Goal: Information Seeking & Learning: Learn about a topic

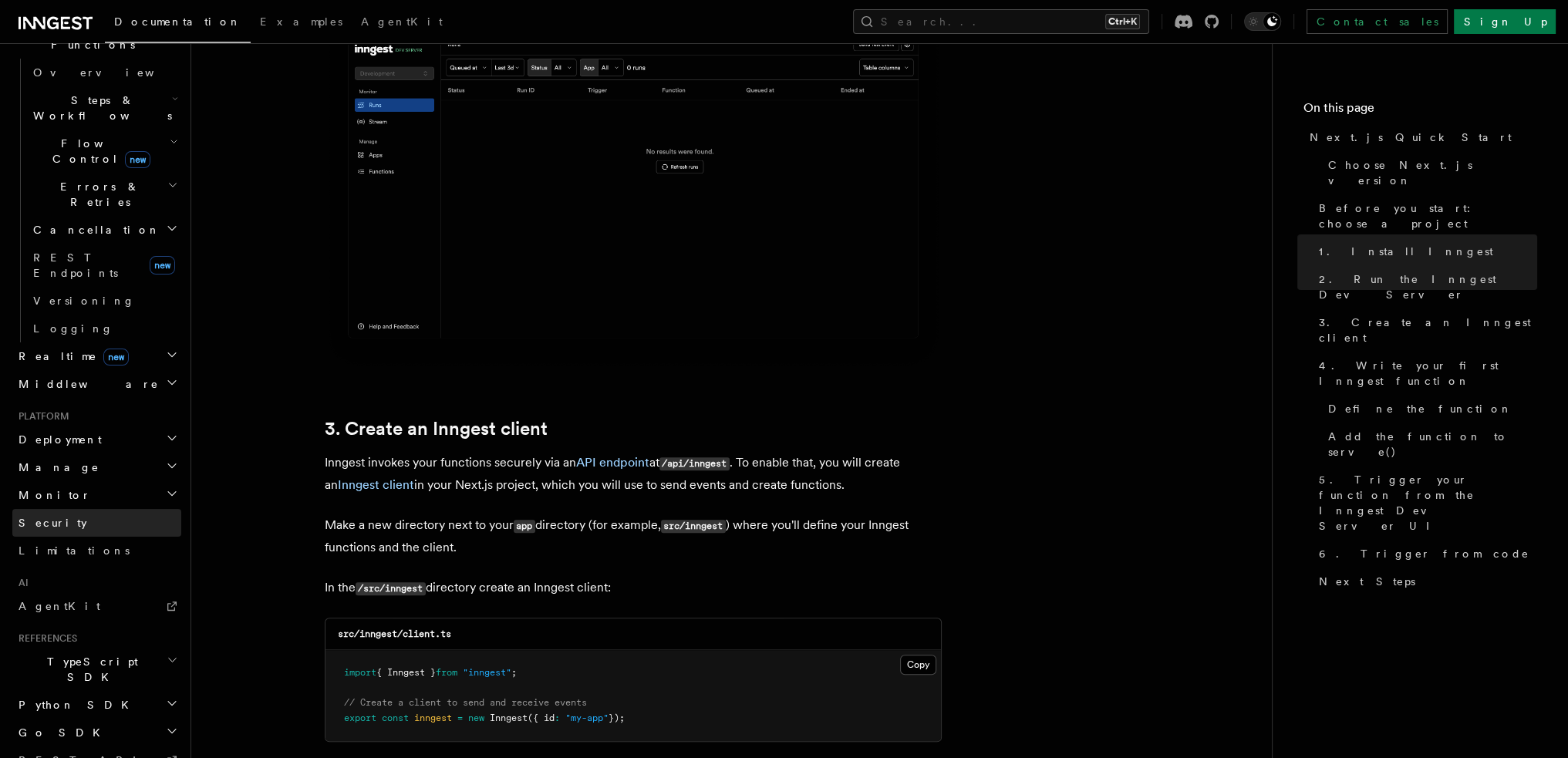
scroll to position [506, 0]
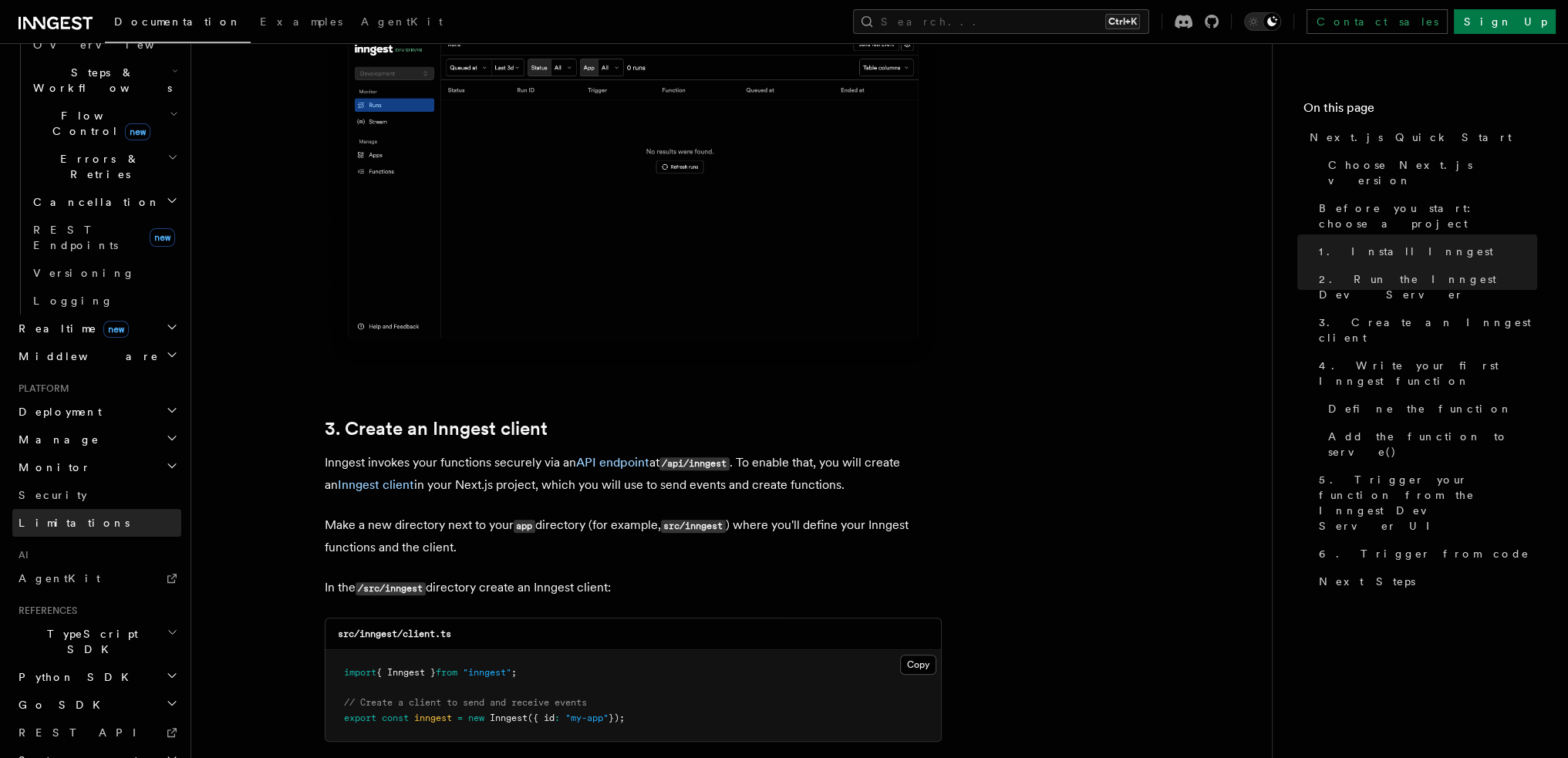
click at [68, 517] on span "Limitations" at bounding box center [74, 523] width 111 height 13
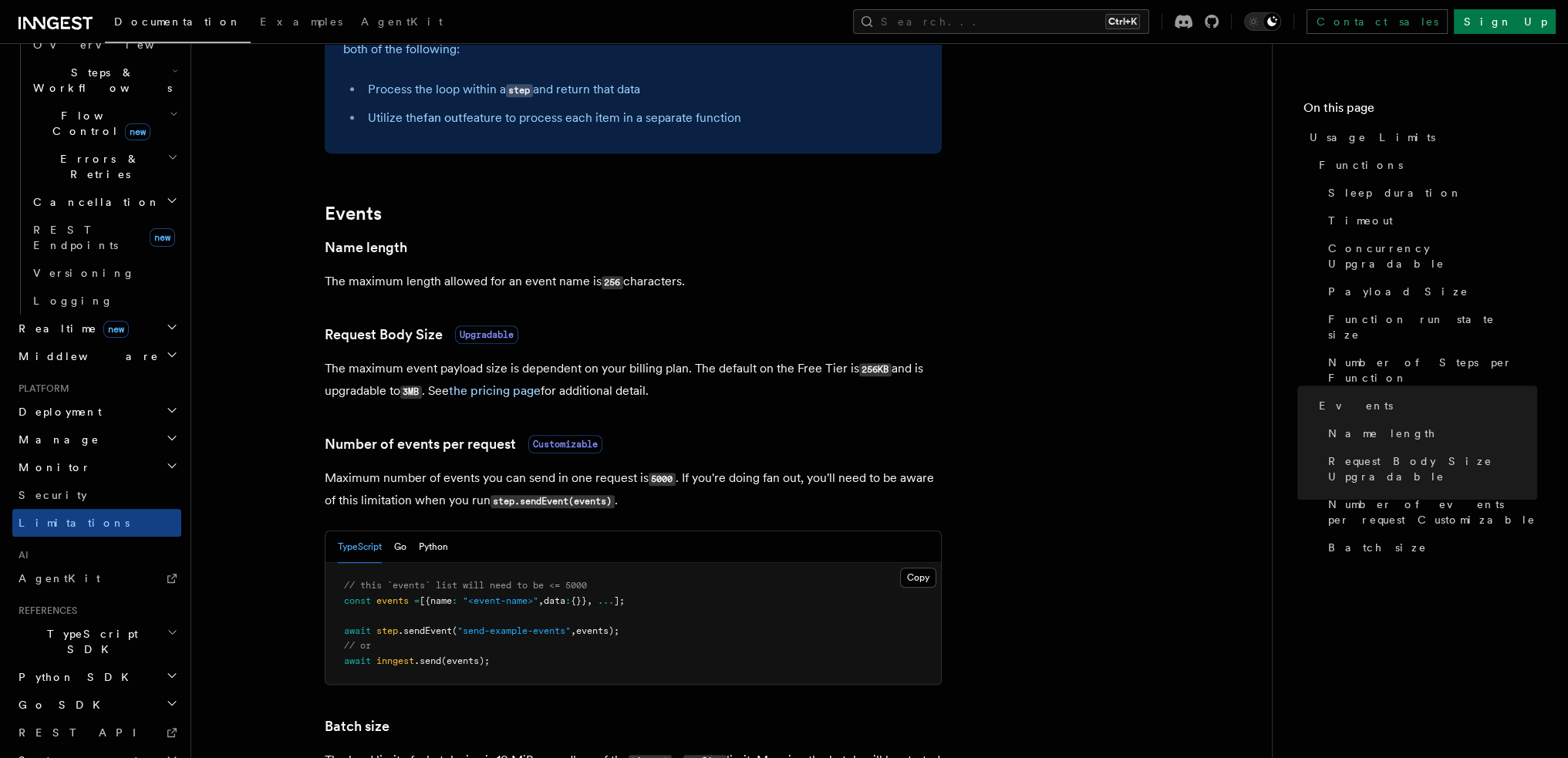
scroll to position [1080, 0]
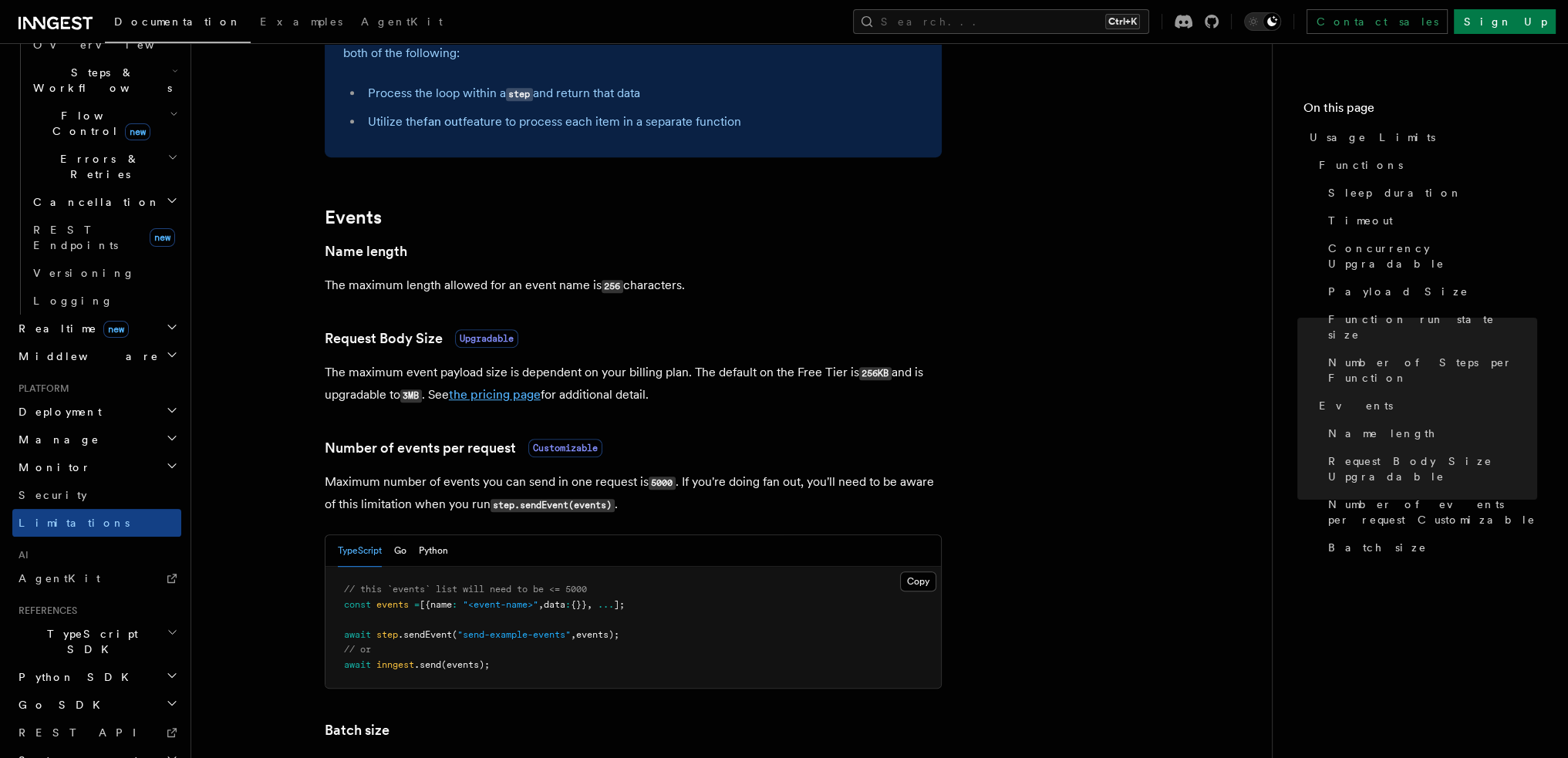
click at [522, 402] on link "the pricing page" at bounding box center [494, 394] width 92 height 15
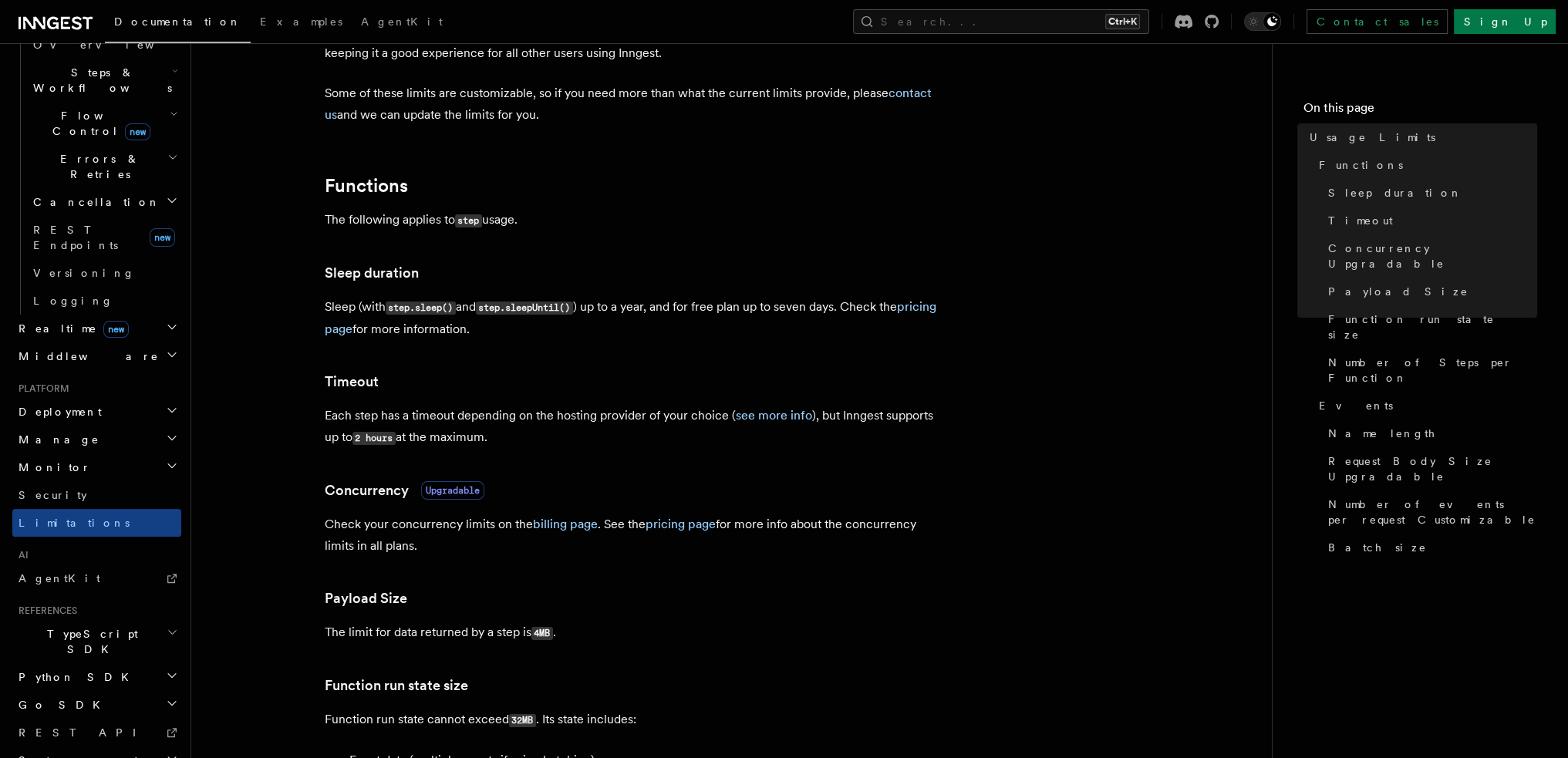
scroll to position [154, 0]
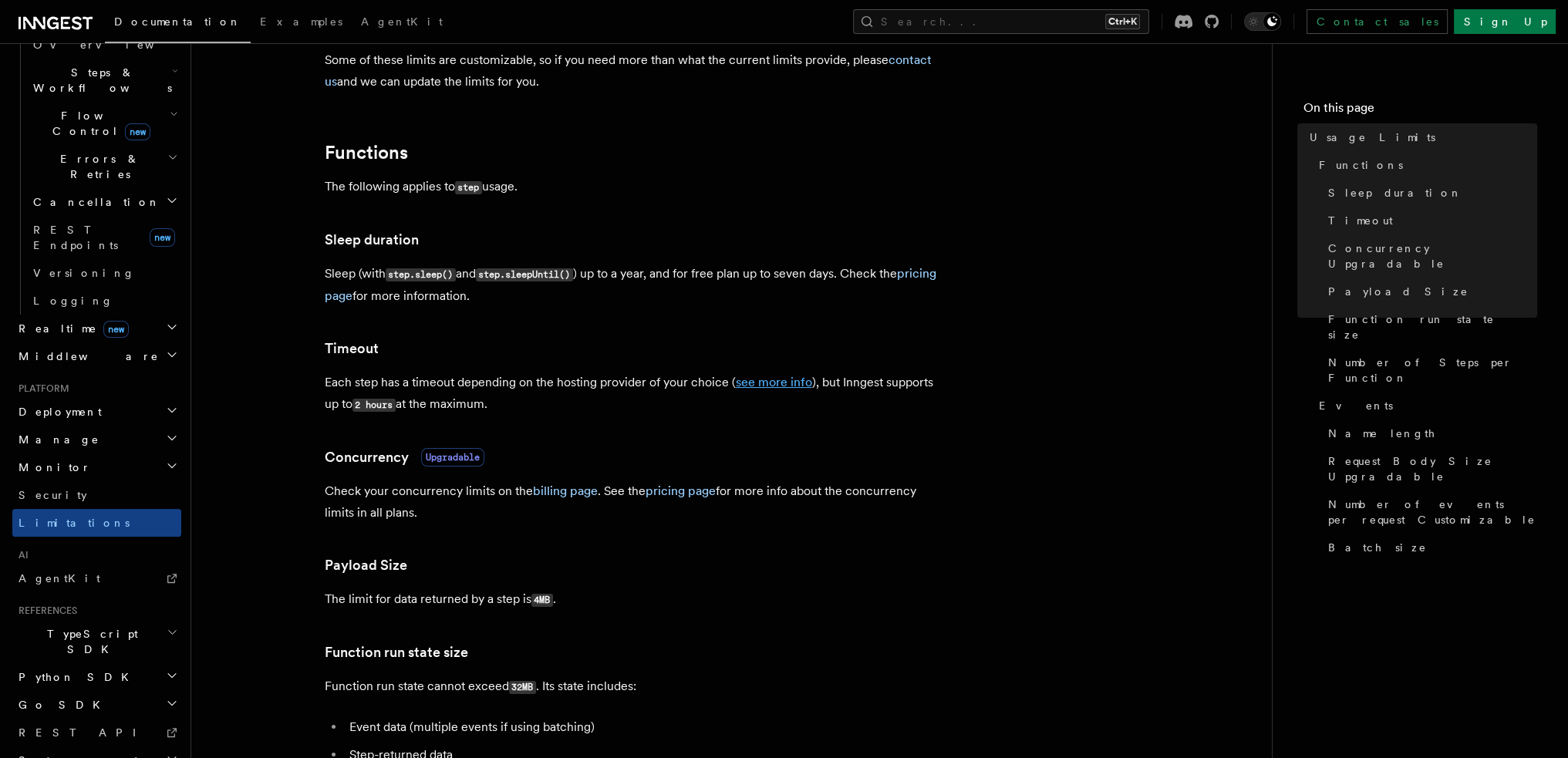
click at [756, 385] on link "see more info" at bounding box center [774, 382] width 77 height 15
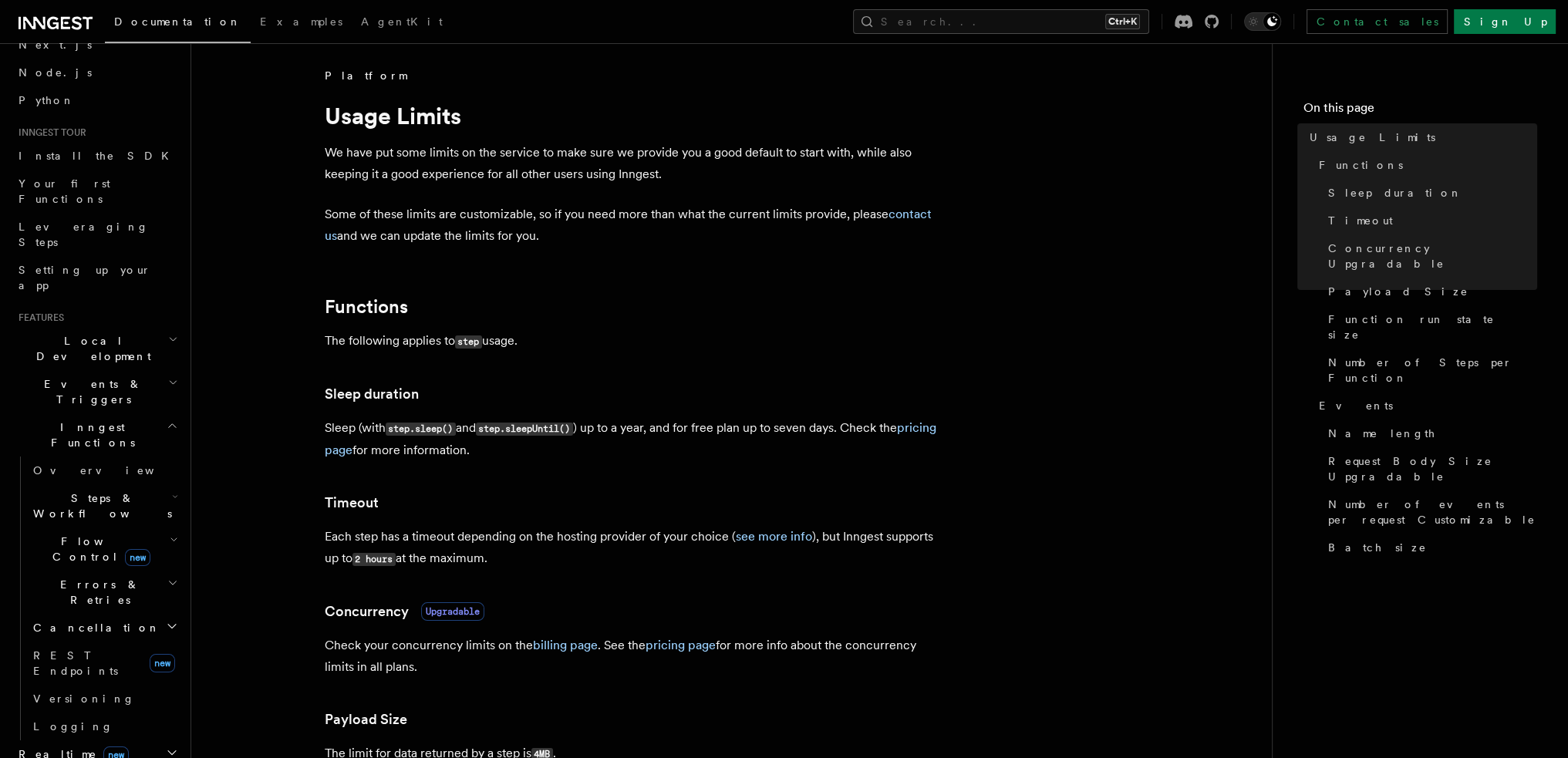
scroll to position [44, 0]
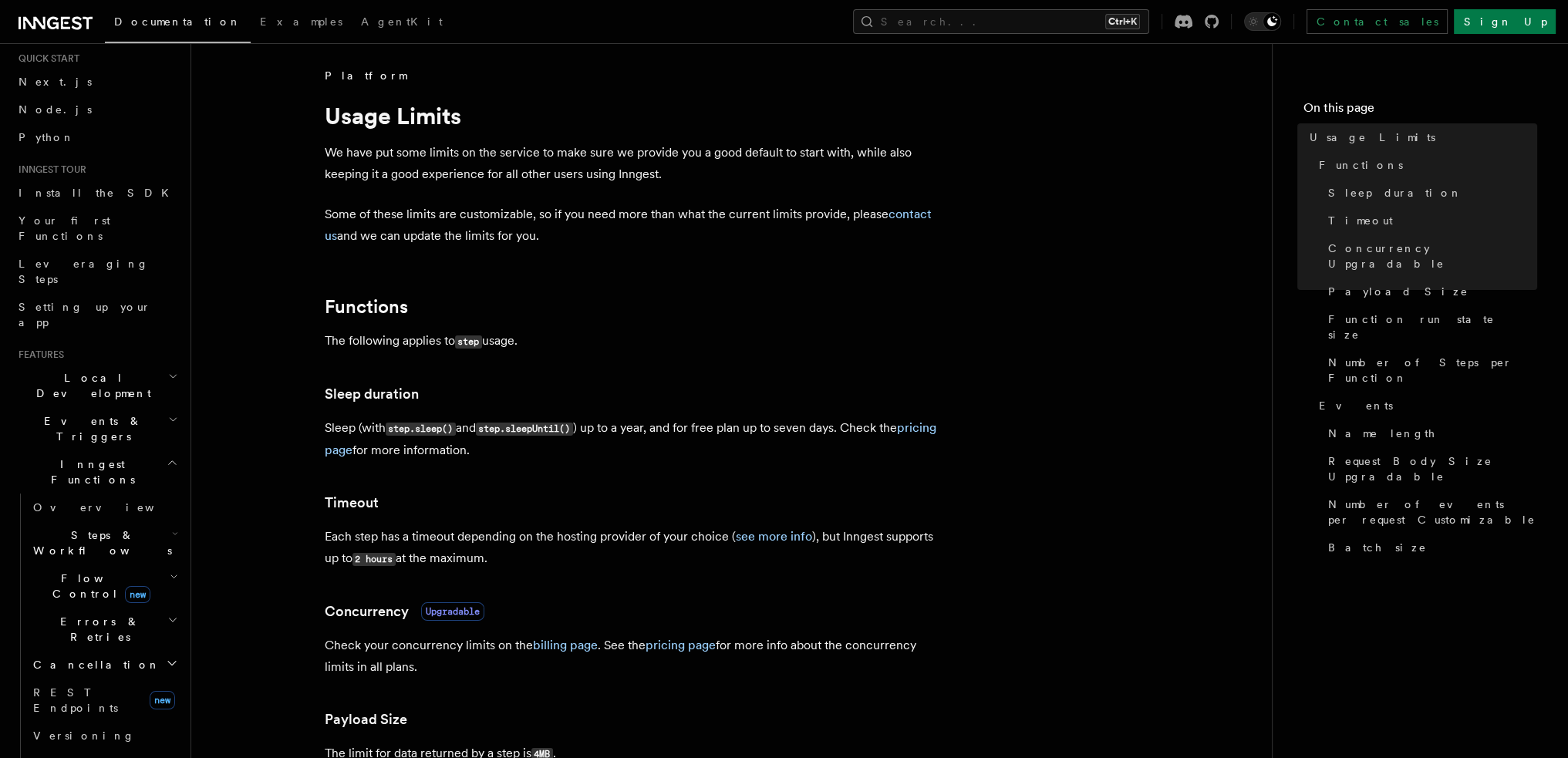
click at [153, 450] on h2 "Inngest Functions" at bounding box center [97, 472] width 169 height 44
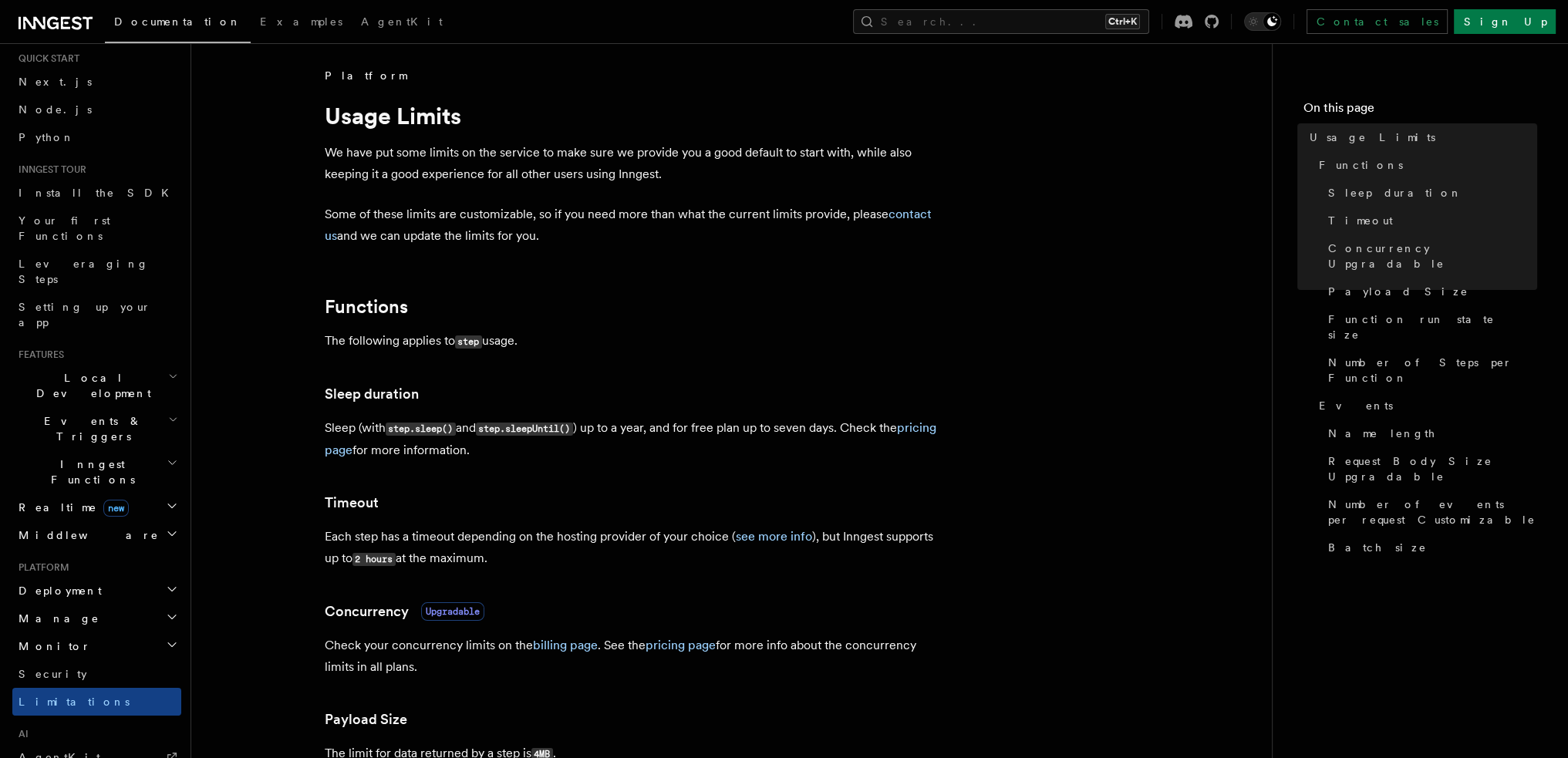
click at [149, 450] on h2 "Inngest Functions" at bounding box center [97, 472] width 169 height 44
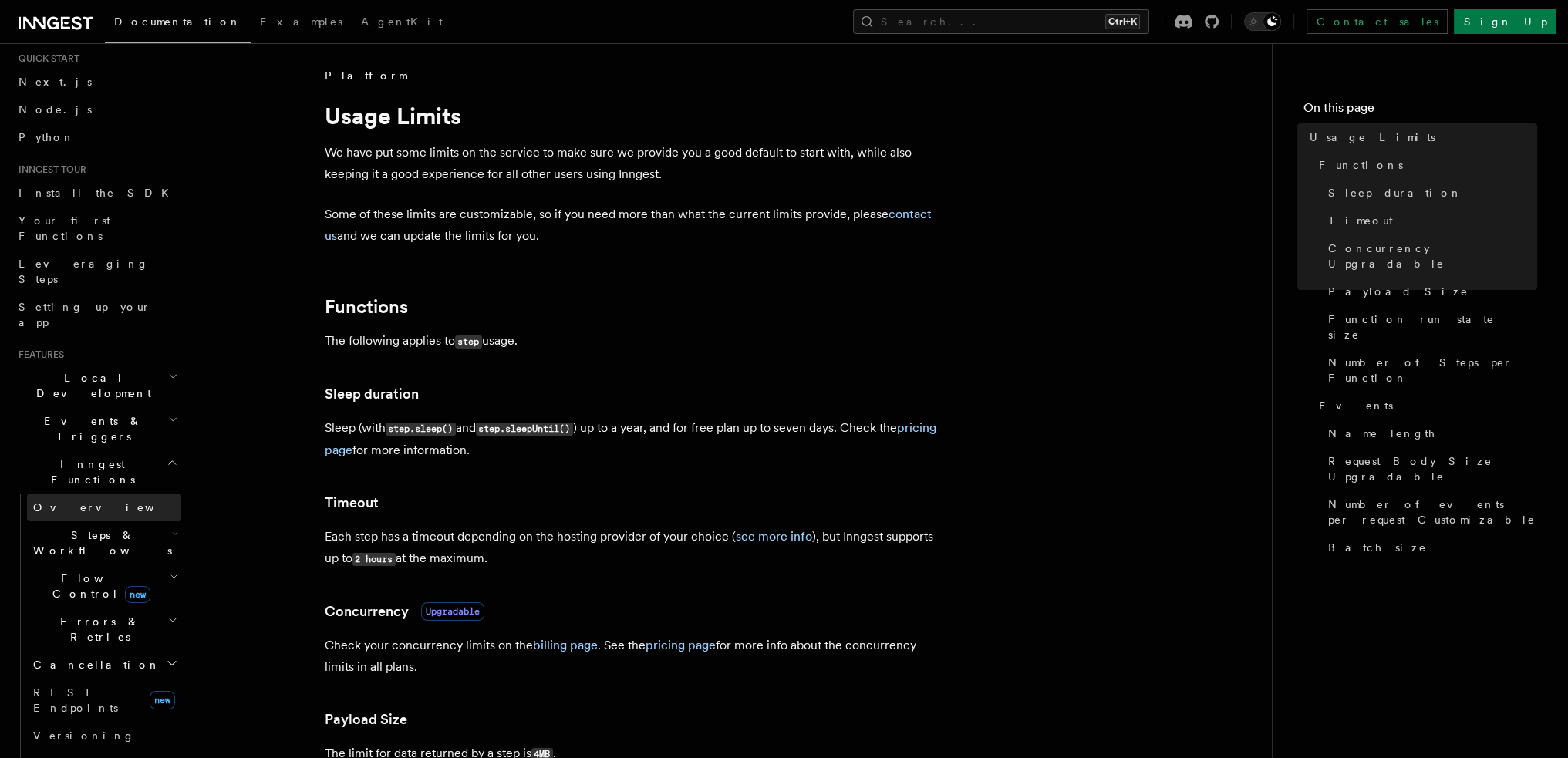
click at [102, 494] on link "Overview" at bounding box center [104, 507] width 154 height 28
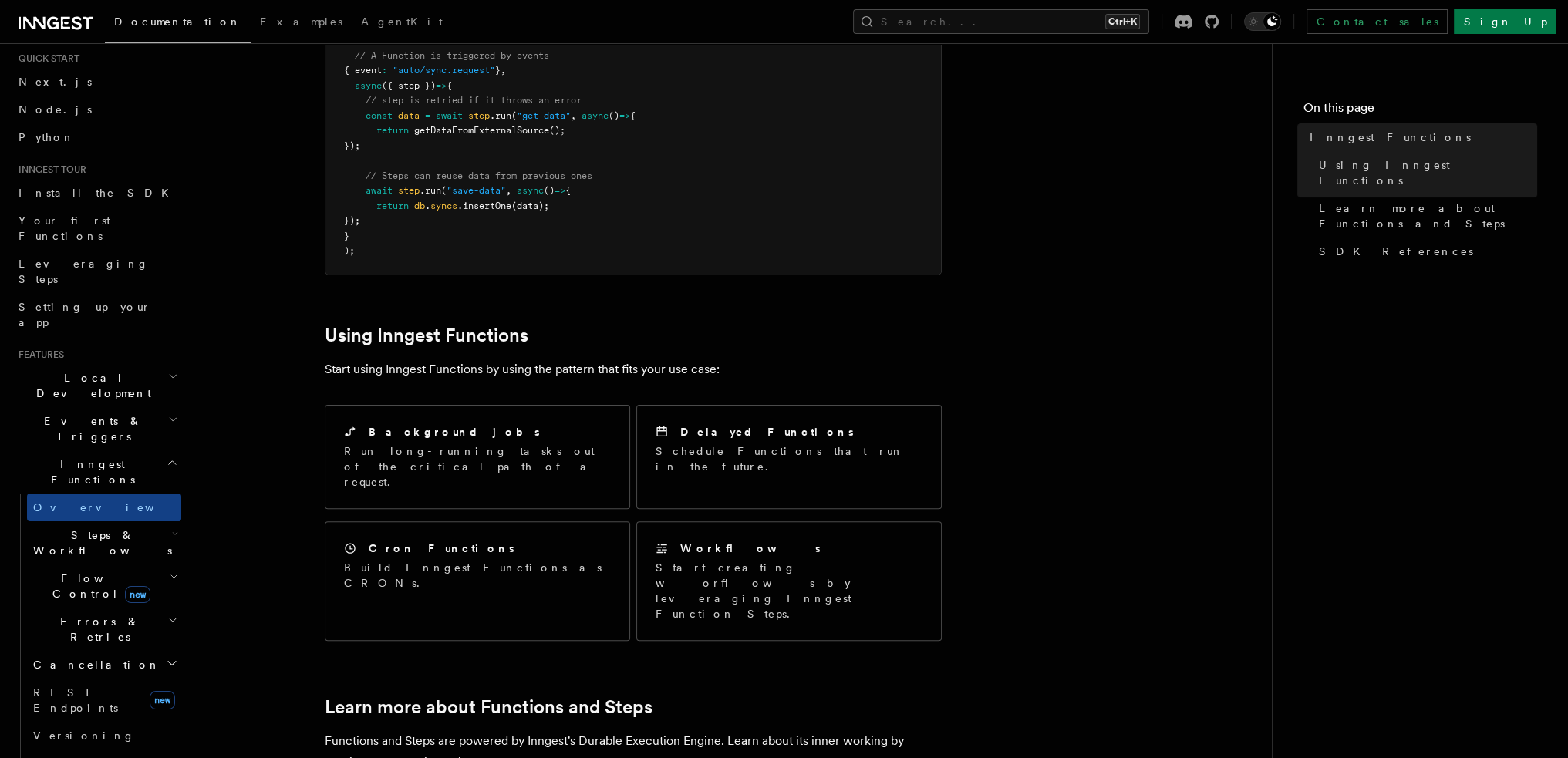
scroll to position [540, 0]
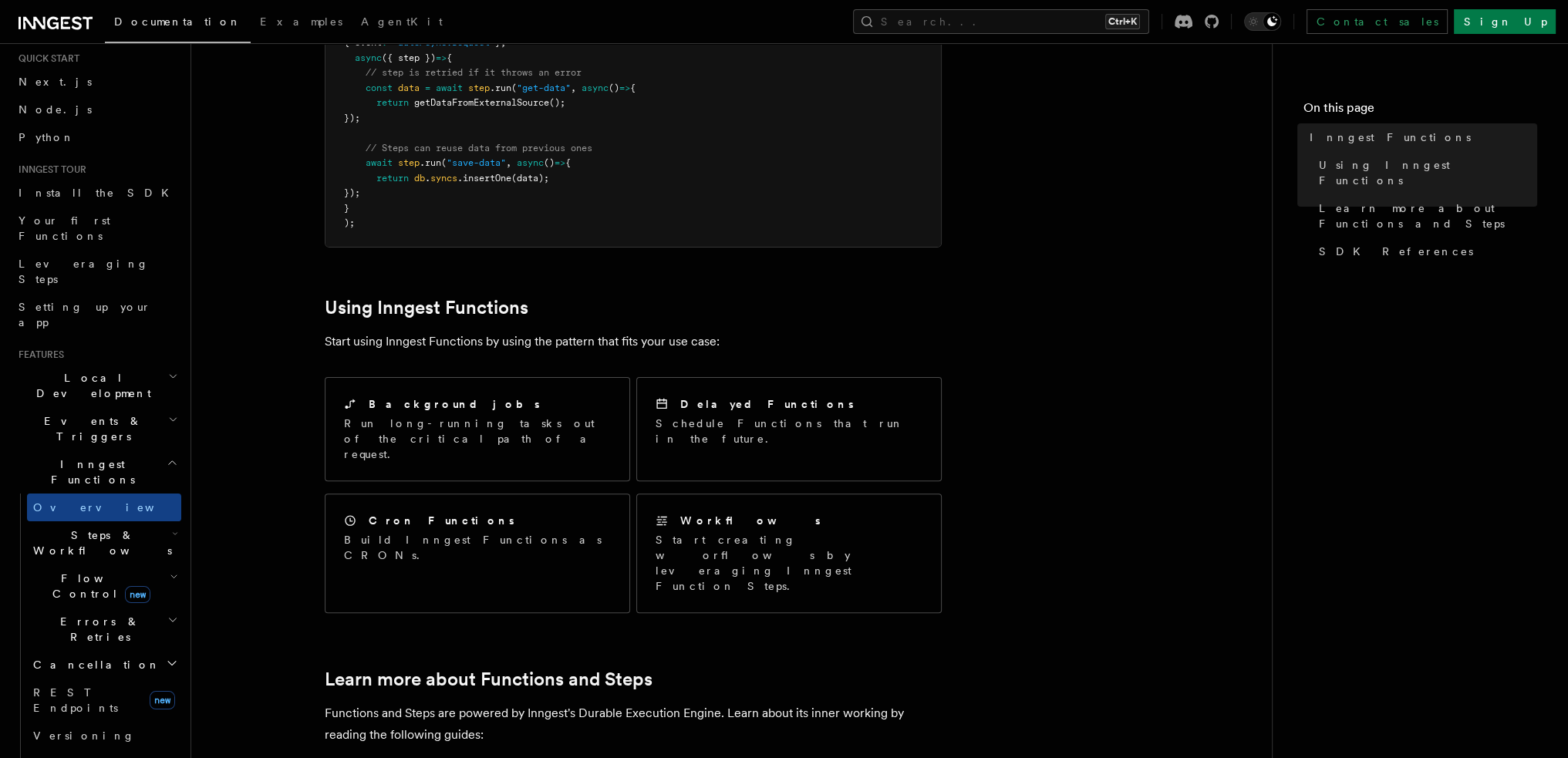
click at [167, 457] on icon "button" at bounding box center [172, 463] width 12 height 13
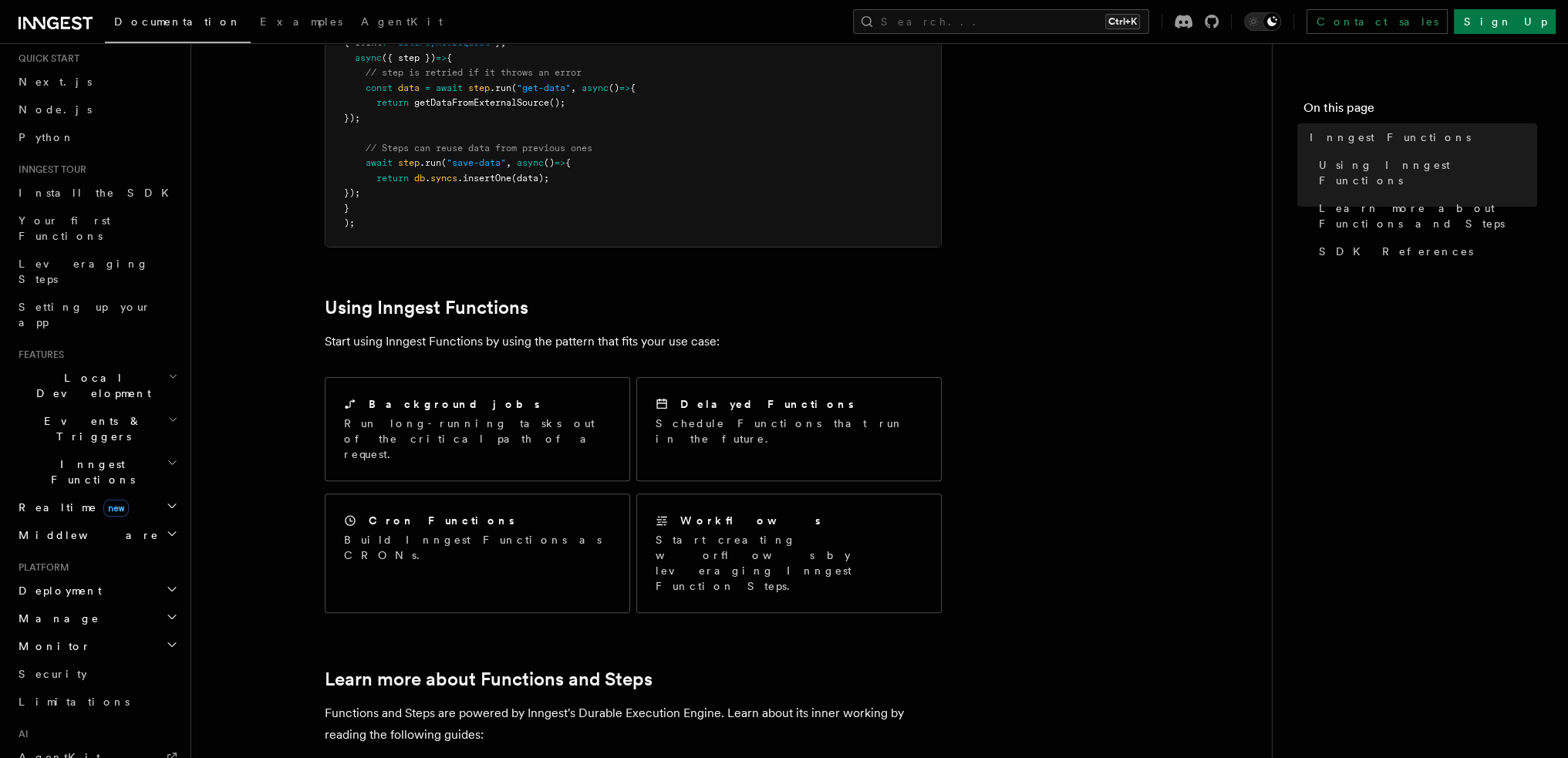
click at [1067, 372] on article "Features Inngest Functions Inngest functions enable developers to run reliable …" at bounding box center [731, 499] width 1031 height 1944
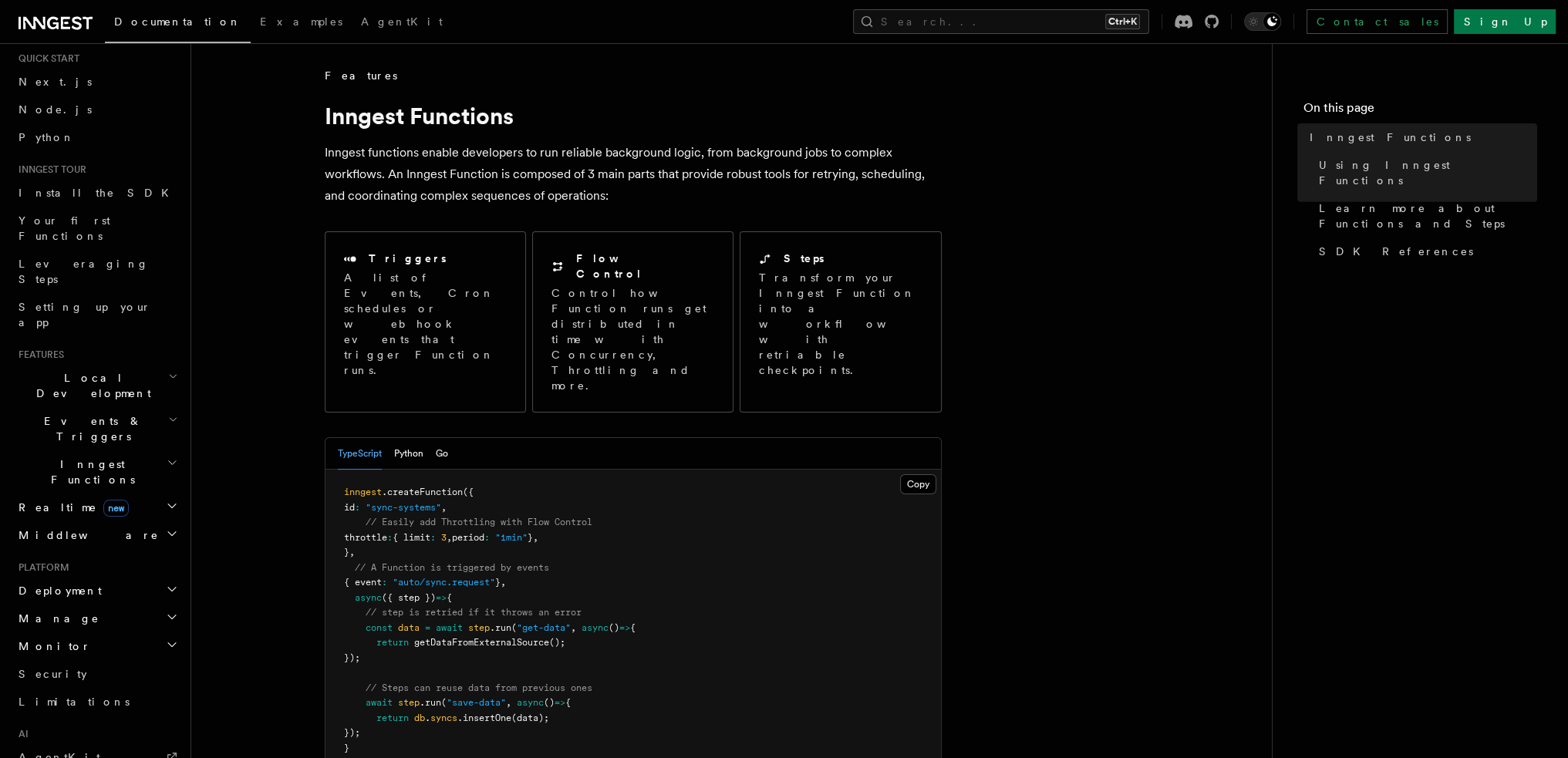
scroll to position [0, 0]
click at [1379, 175] on link "Using Inngest Functions" at bounding box center [1425, 172] width 225 height 44
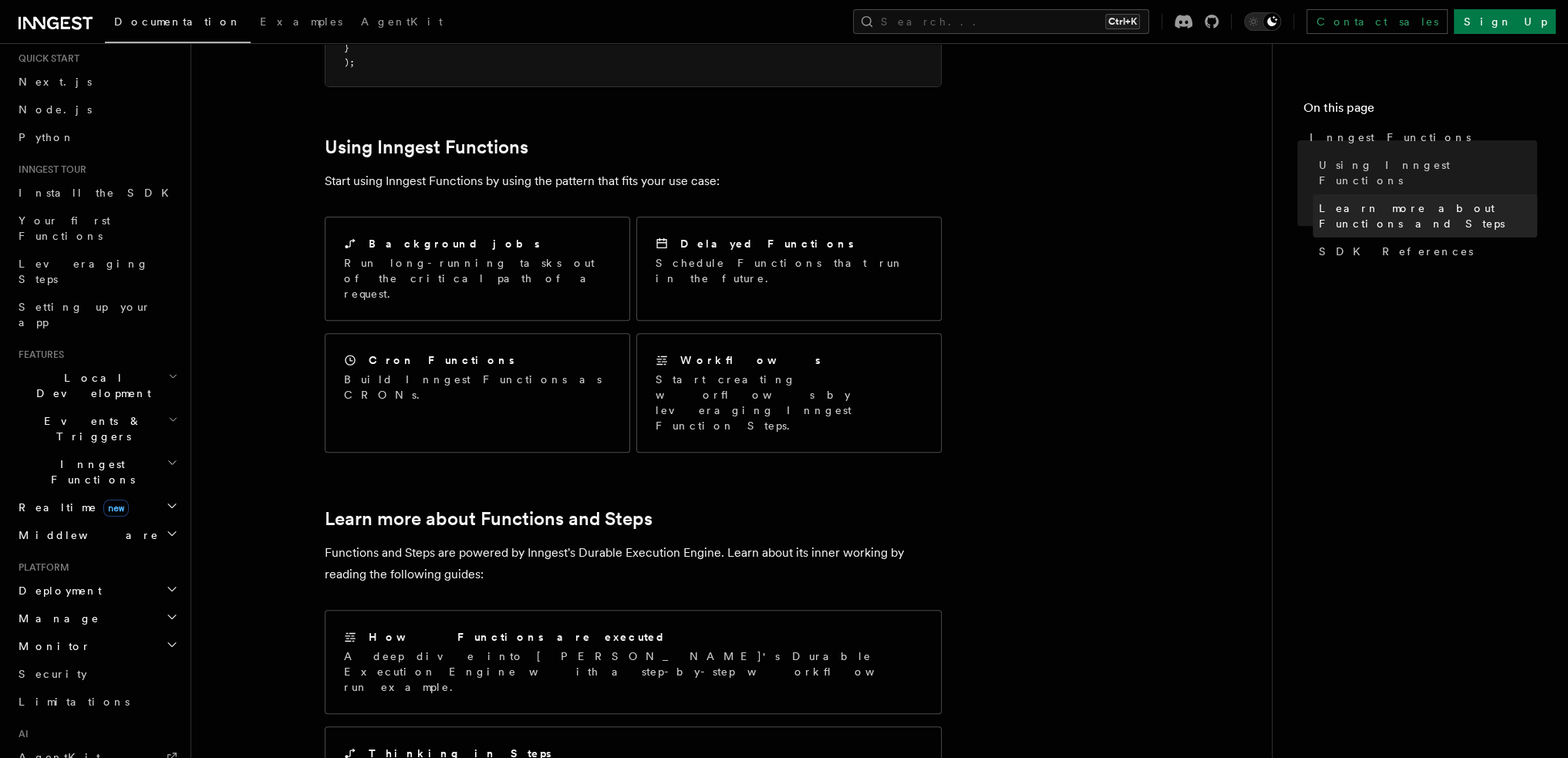
click at [1385, 200] on span "Learn more about Functions and Steps" at bounding box center [1428, 215] width 218 height 31
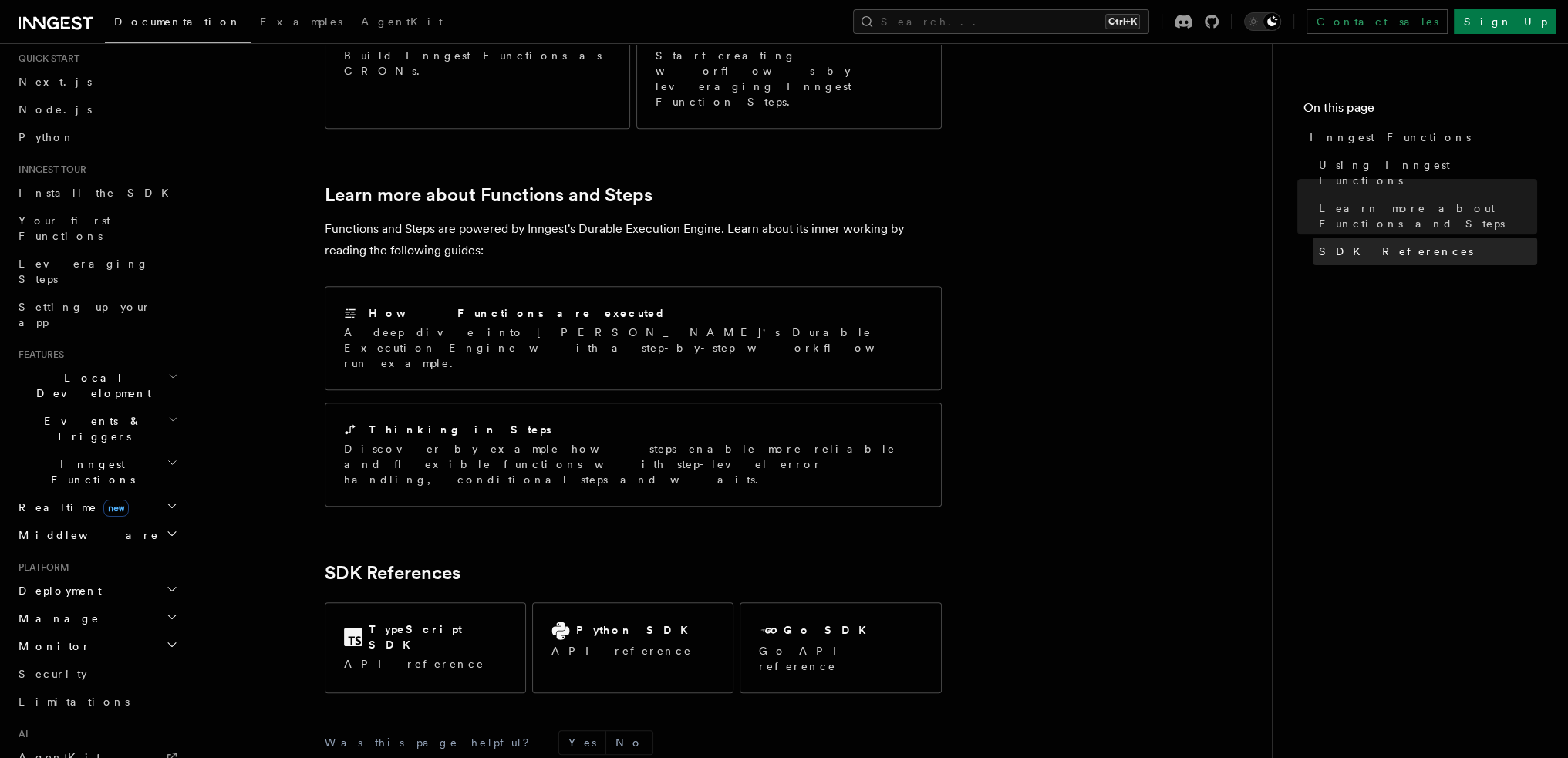
click at [1380, 244] on span "SDK References" at bounding box center [1396, 251] width 154 height 15
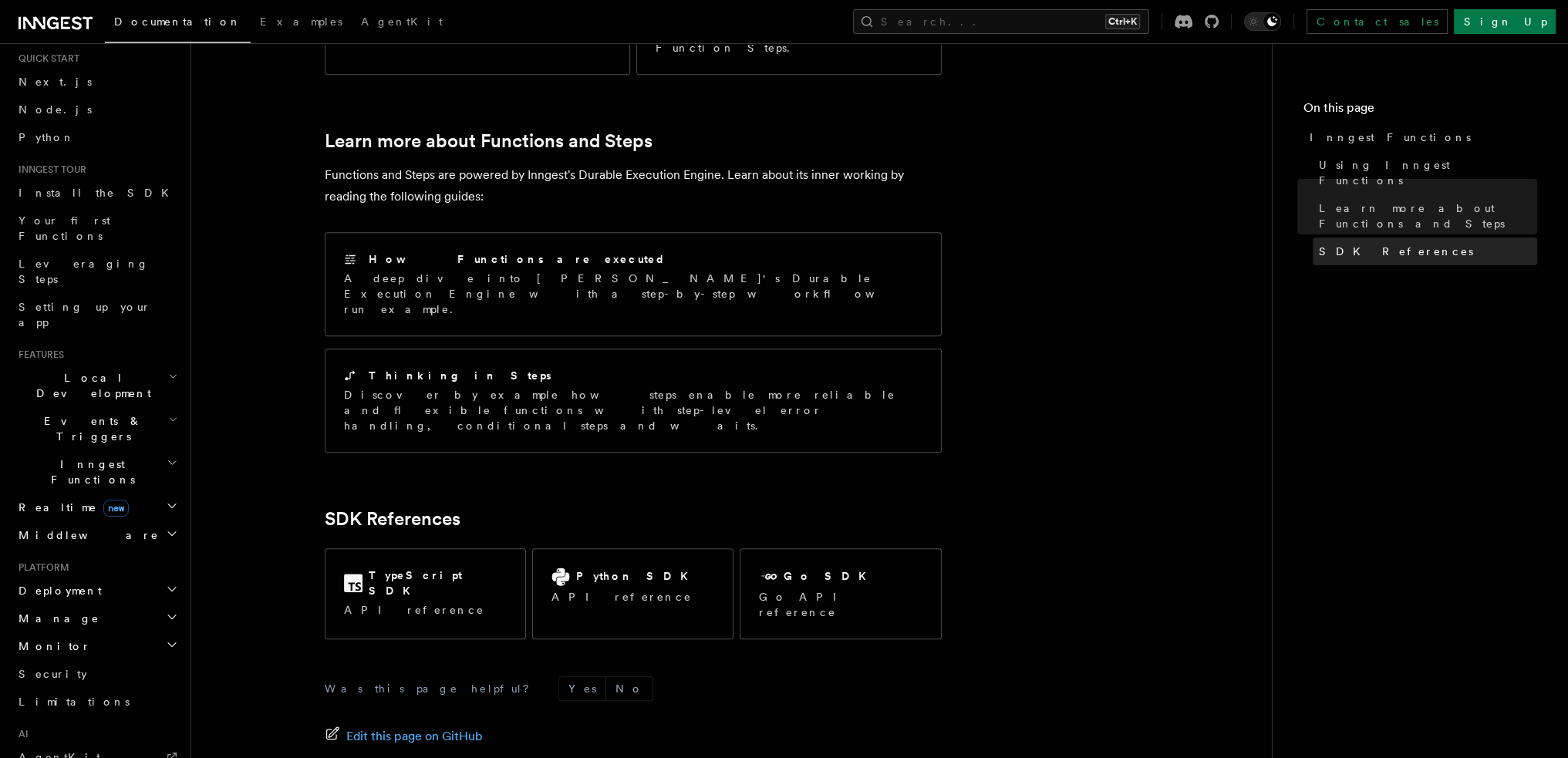
scroll to position [1081, 0]
click at [1377, 200] on span "Learn more about Functions and Steps" at bounding box center [1428, 215] width 218 height 31
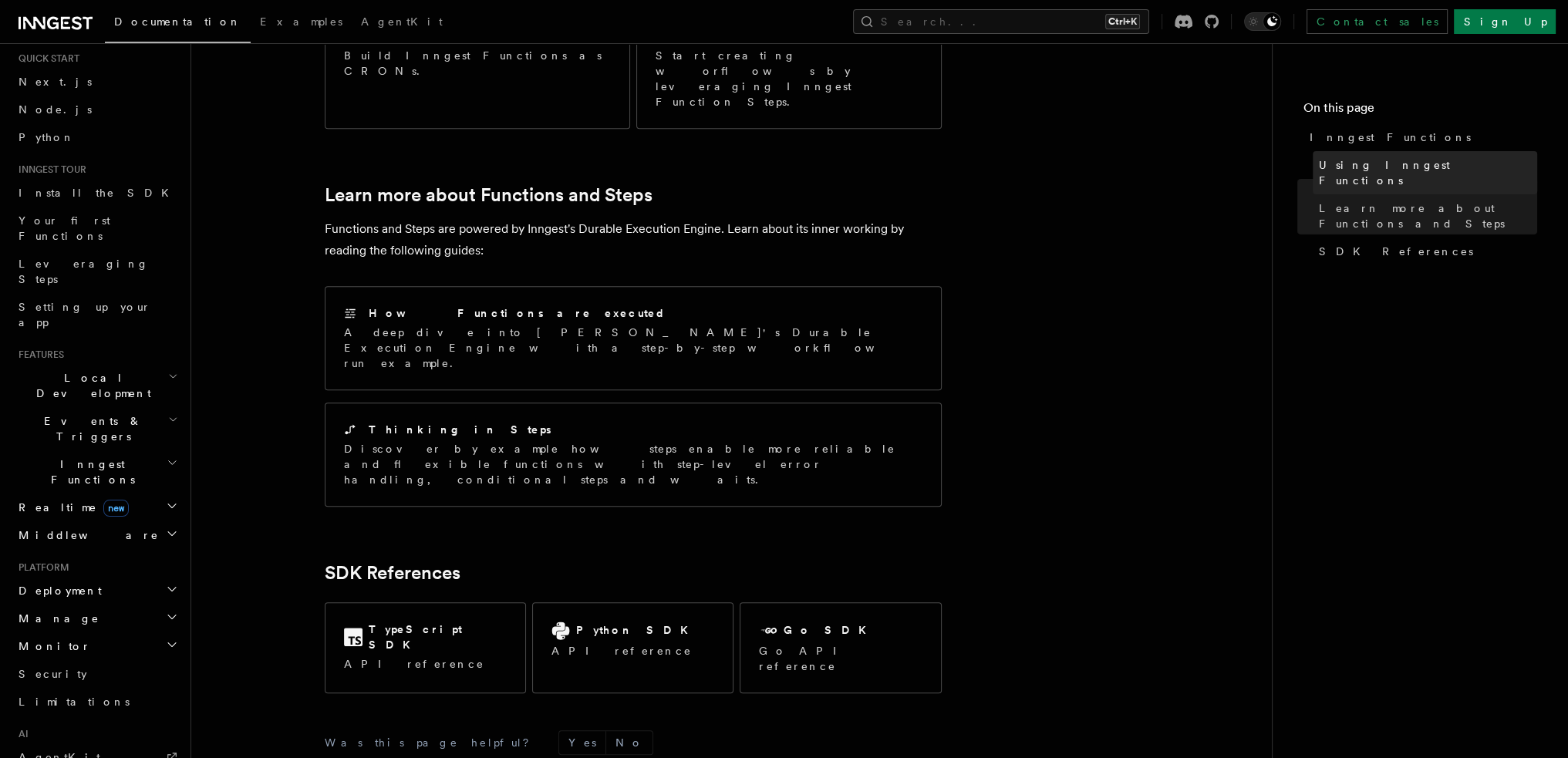
click at [1380, 165] on span "Using Inngest Functions" at bounding box center [1428, 172] width 218 height 31
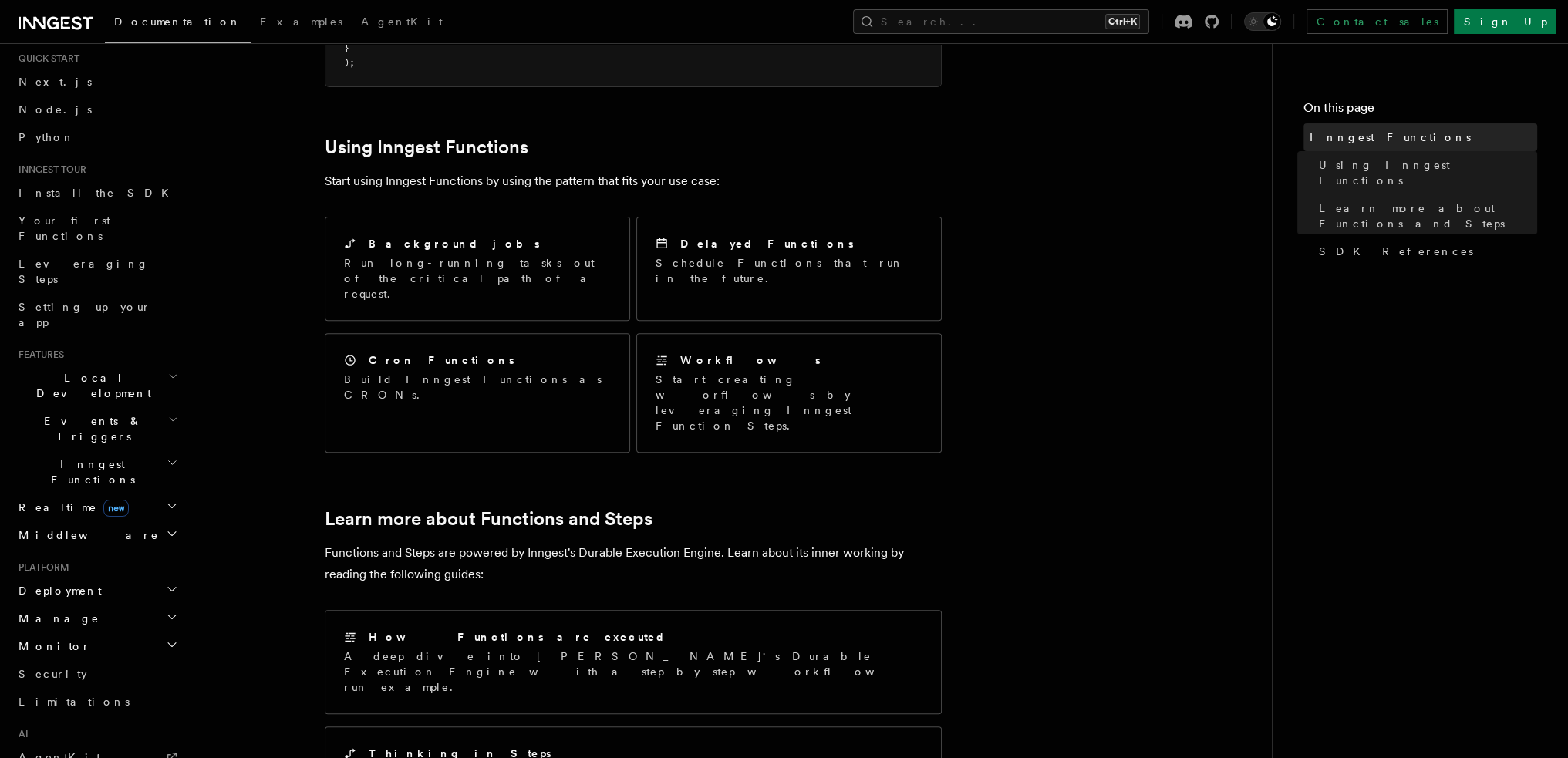
click at [1380, 141] on span "Inngest Functions" at bounding box center [1390, 137] width 161 height 15
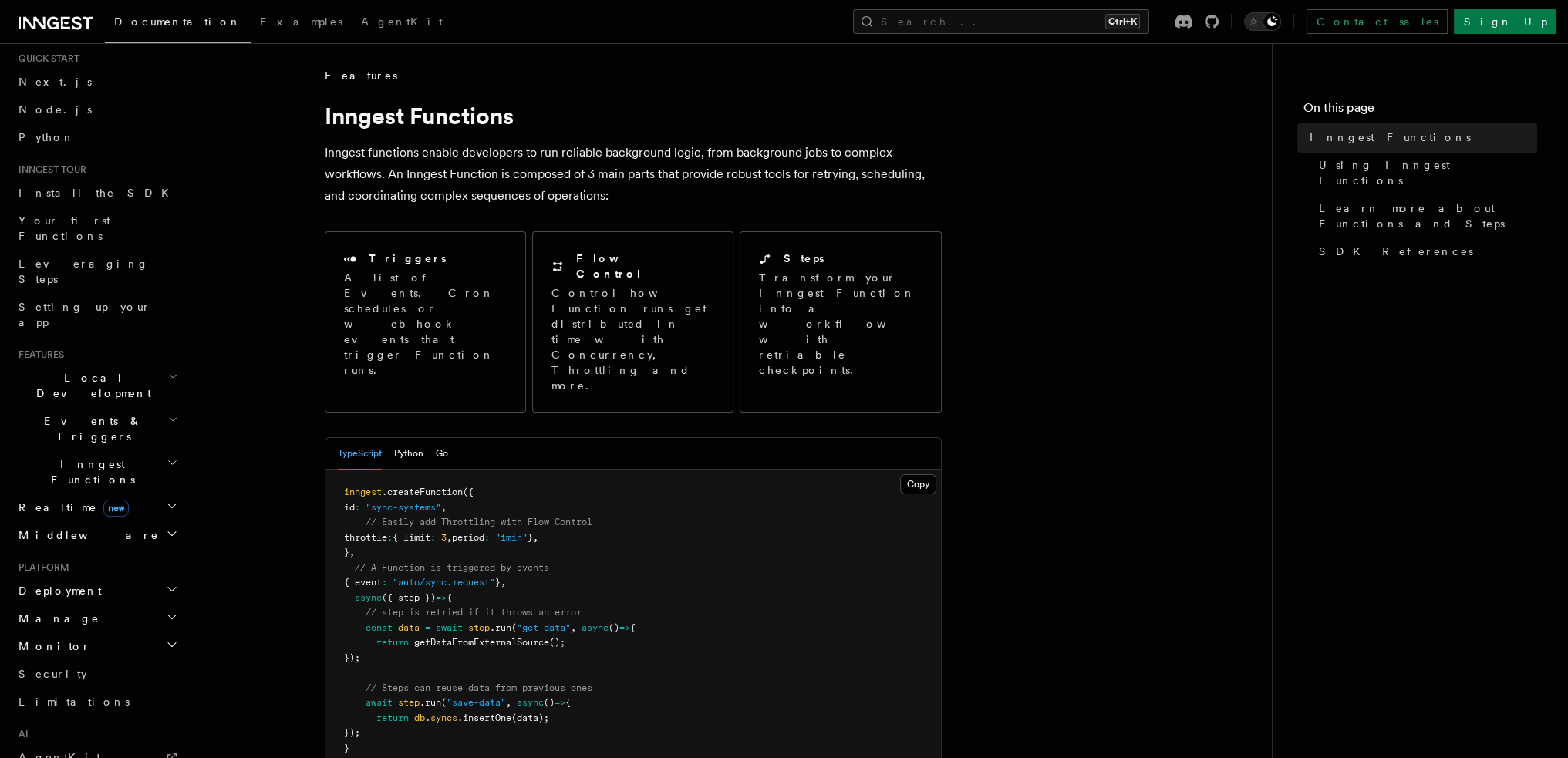
click at [1380, 113] on h4 "On this page" at bounding box center [1419, 111] width 233 height 25
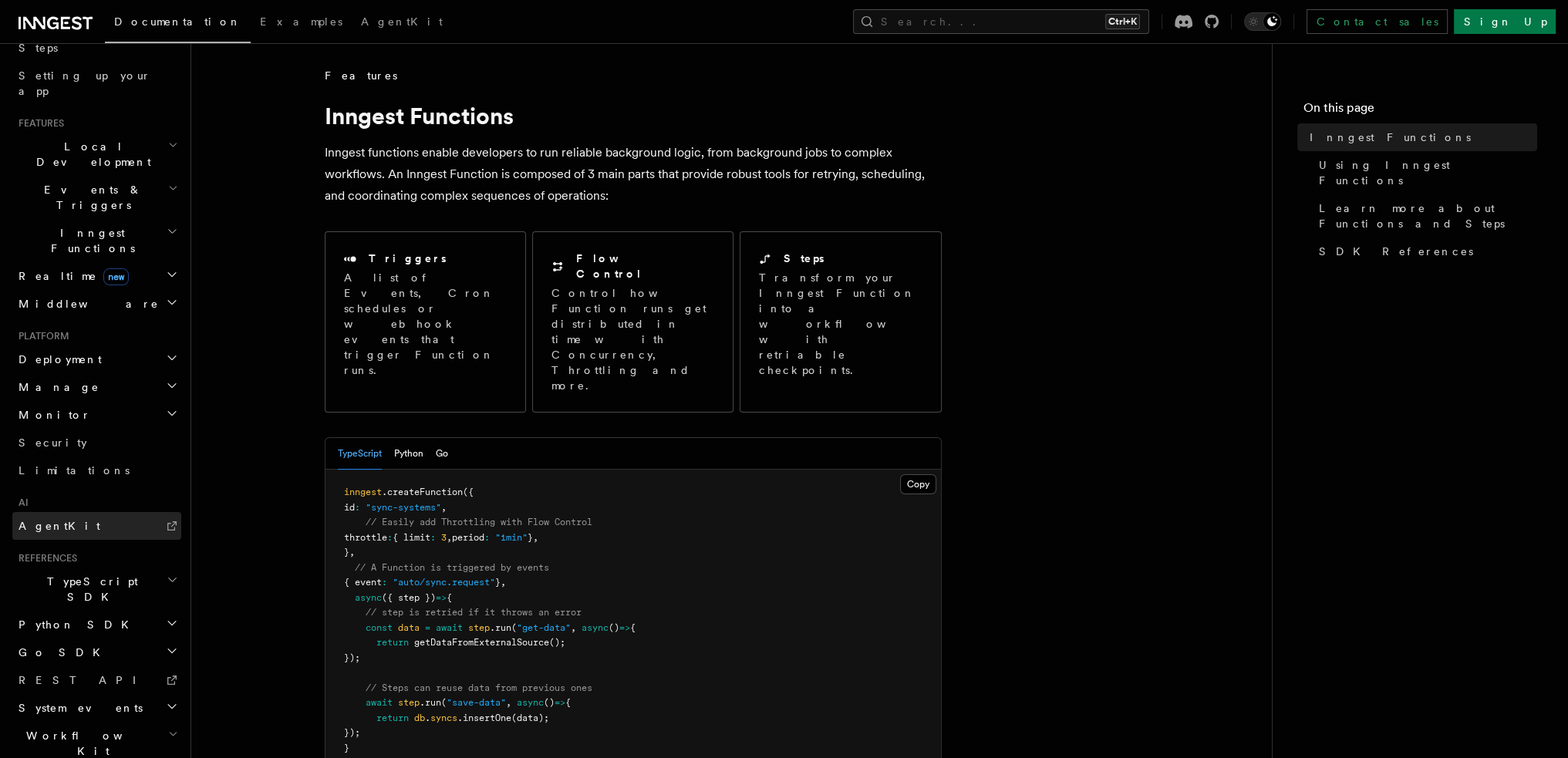
scroll to position [281, 0]
click at [130, 716] on h2 "Workflow Kit" at bounding box center [97, 737] width 169 height 44
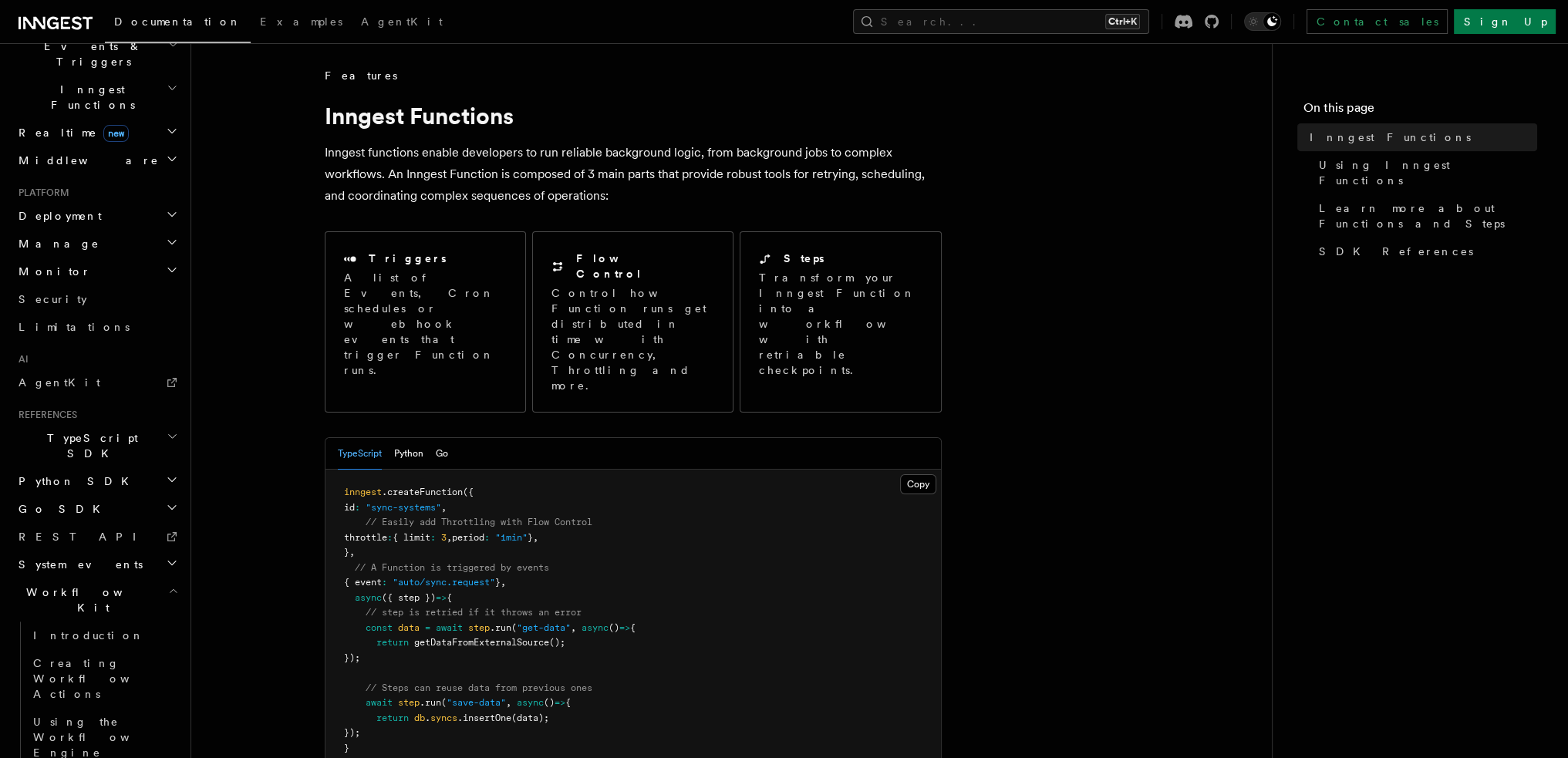
scroll to position [419, 0]
click at [133, 577] on h2 "Workflow Kit" at bounding box center [97, 598] width 169 height 44
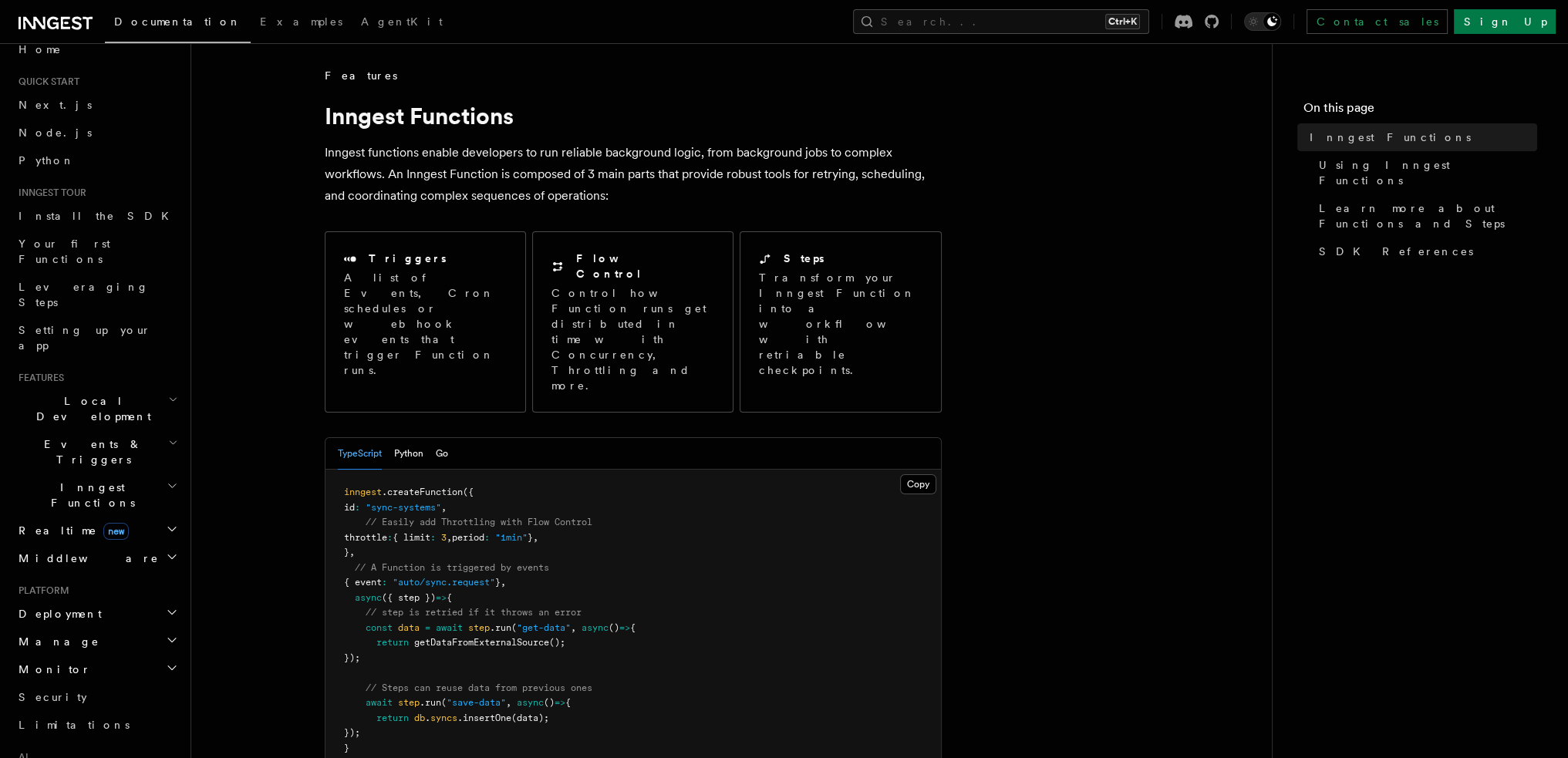
scroll to position [0, 0]
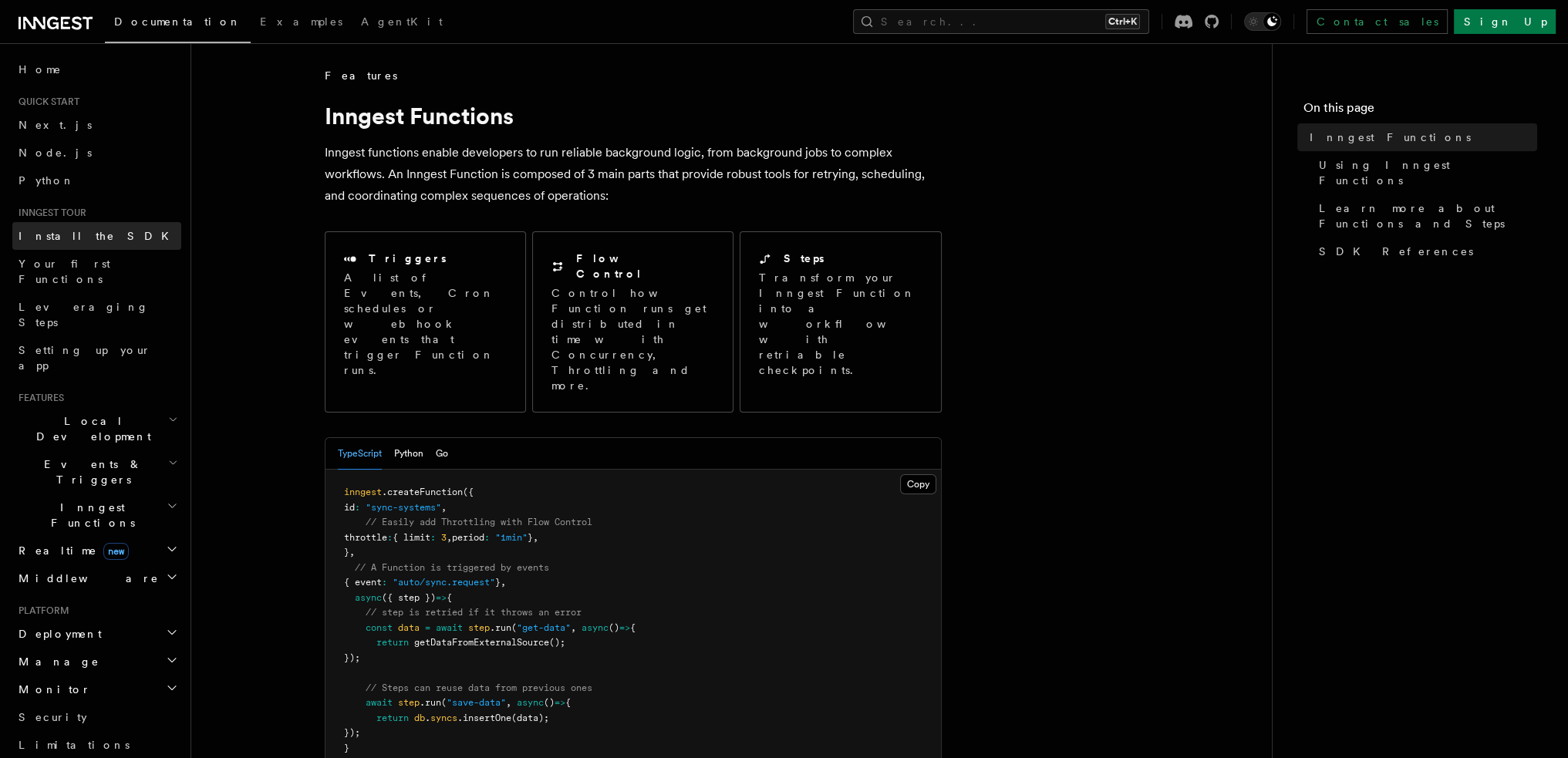
click at [100, 233] on link "Install the SDK" at bounding box center [97, 236] width 169 height 28
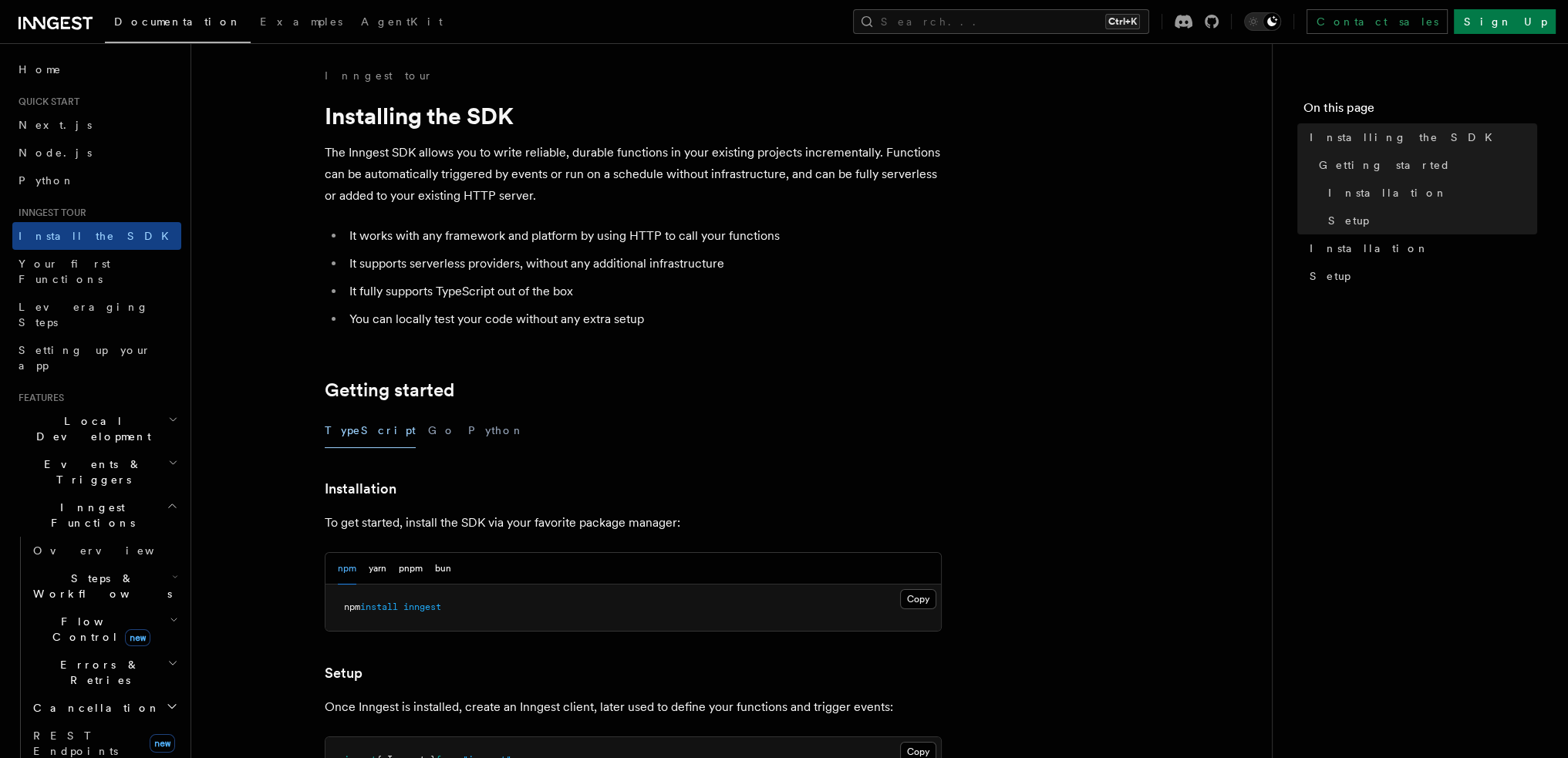
click at [167, 500] on icon "button" at bounding box center [172, 506] width 12 height 13
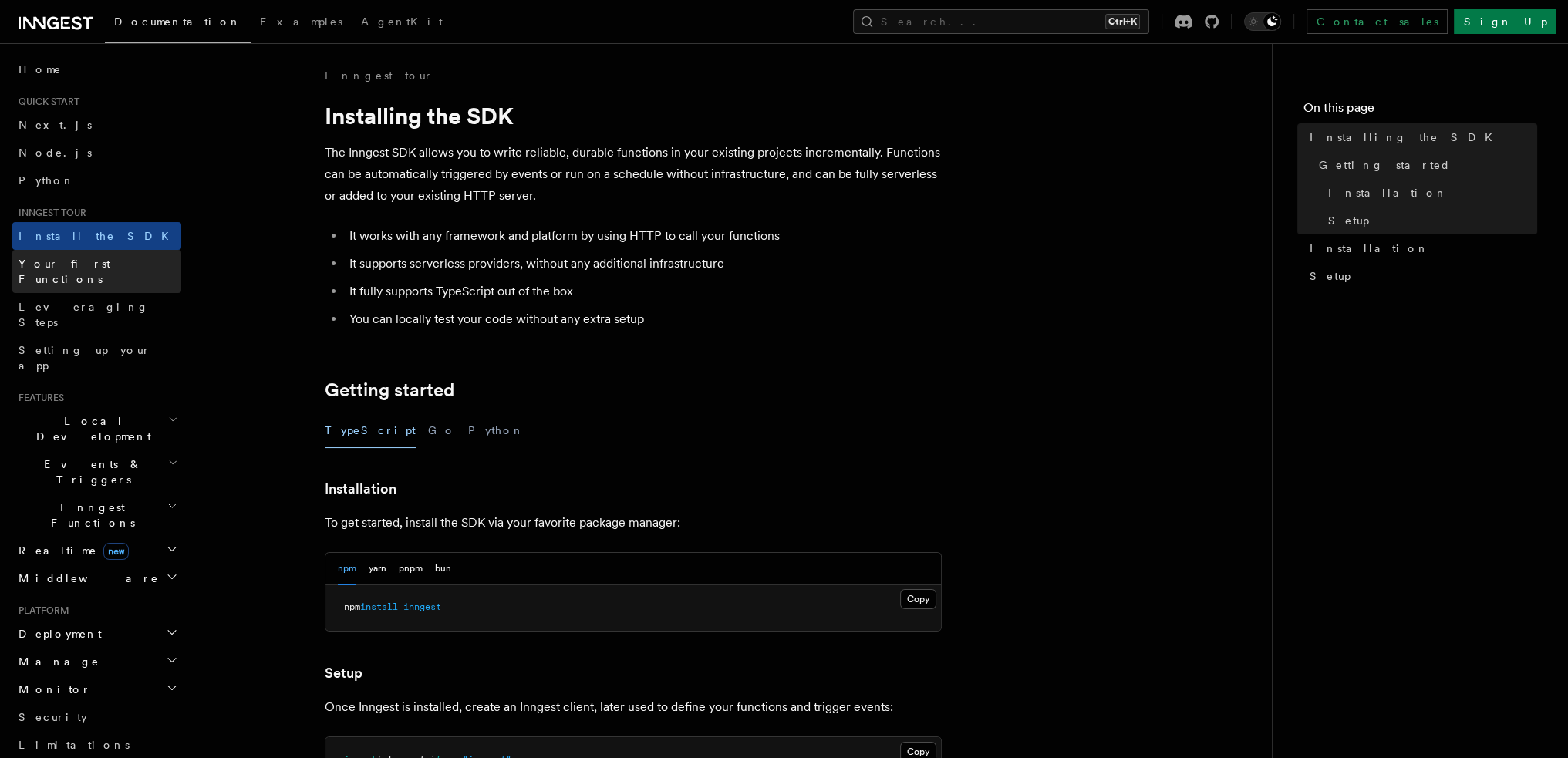
click at [107, 262] on span "Your first Functions" at bounding box center [64, 271] width 92 height 28
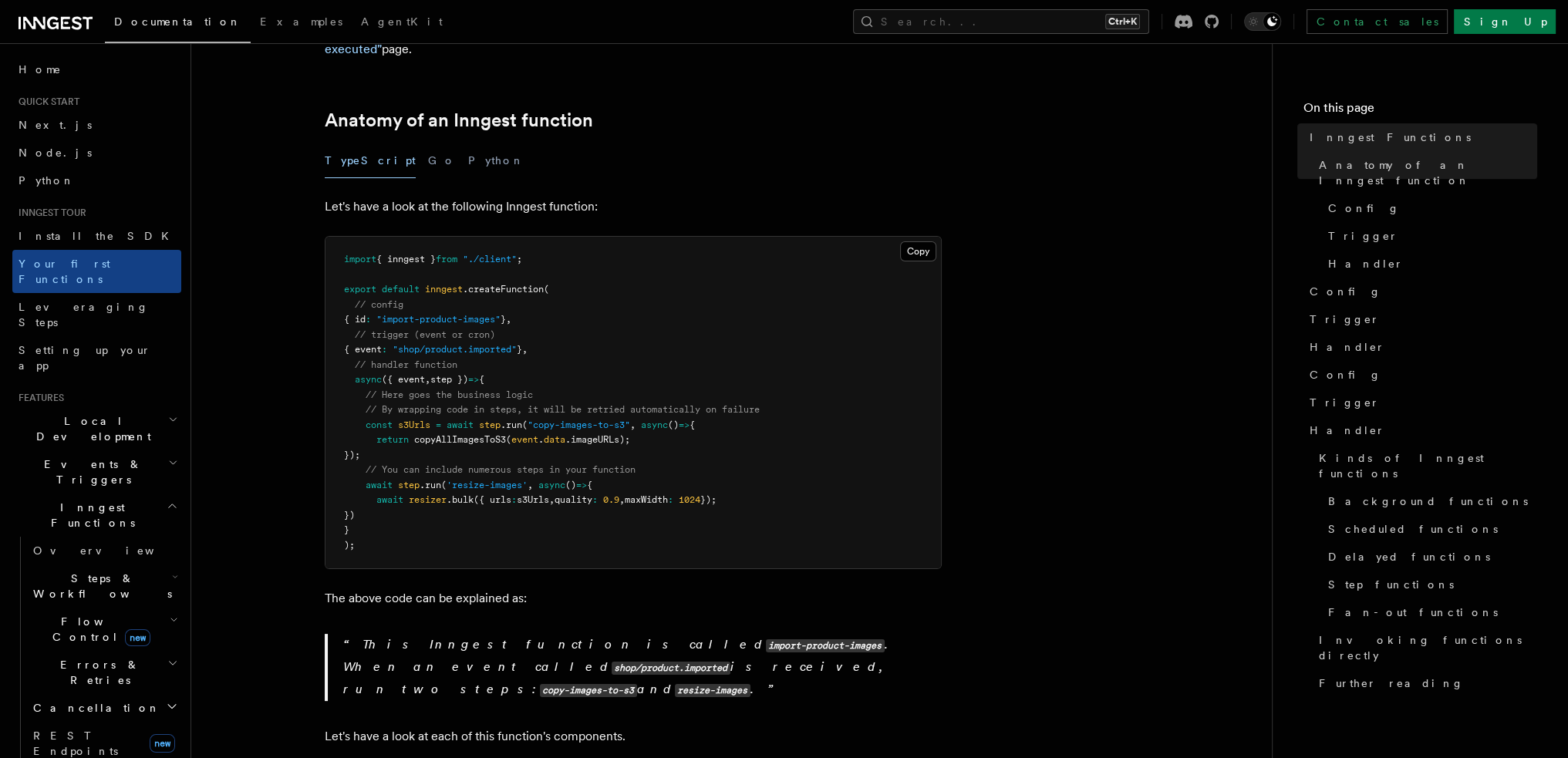
scroll to position [231, 0]
click at [150, 565] on h2 "Steps & Workflows" at bounding box center [104, 586] width 154 height 44
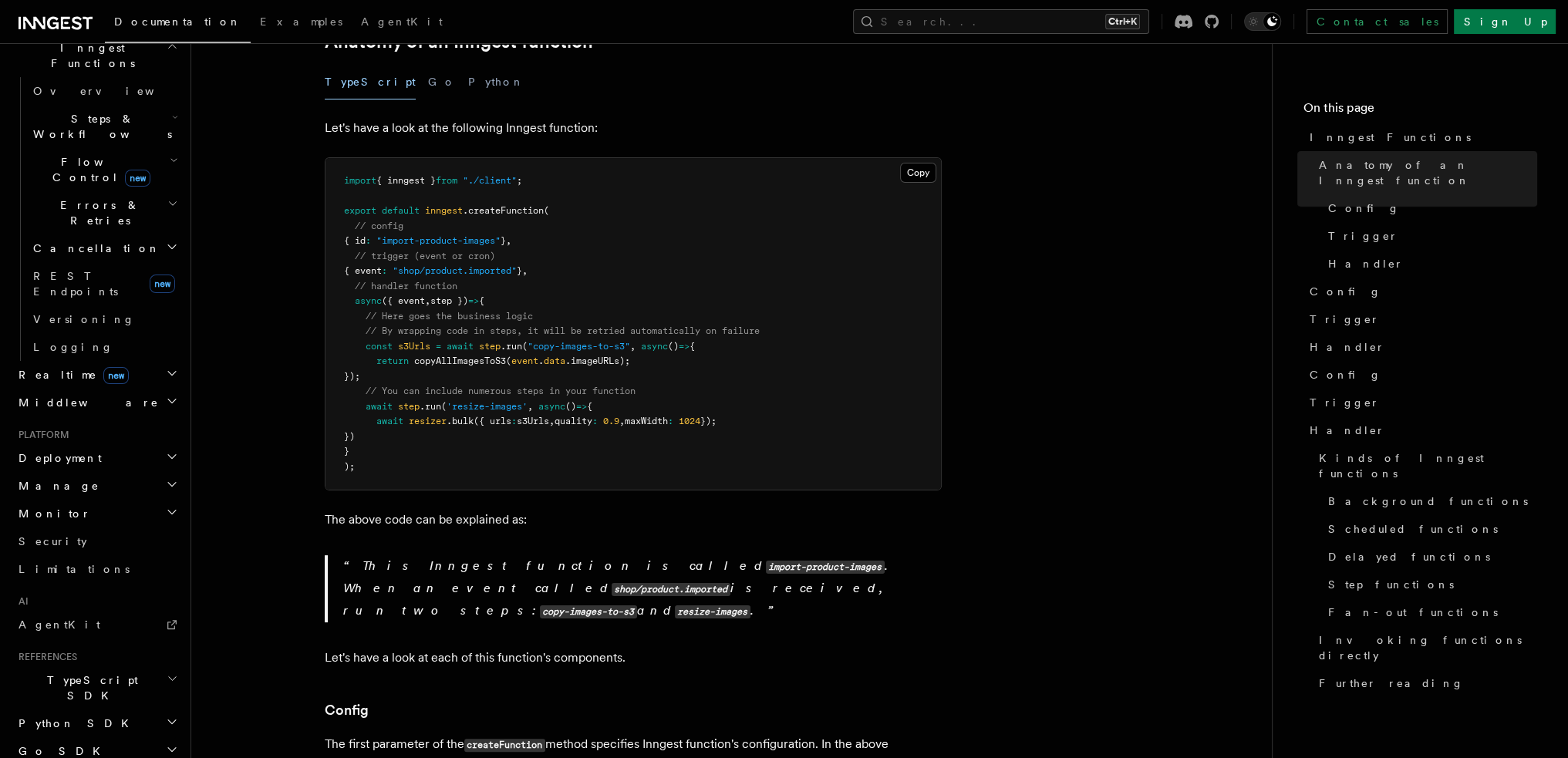
scroll to position [352, 0]
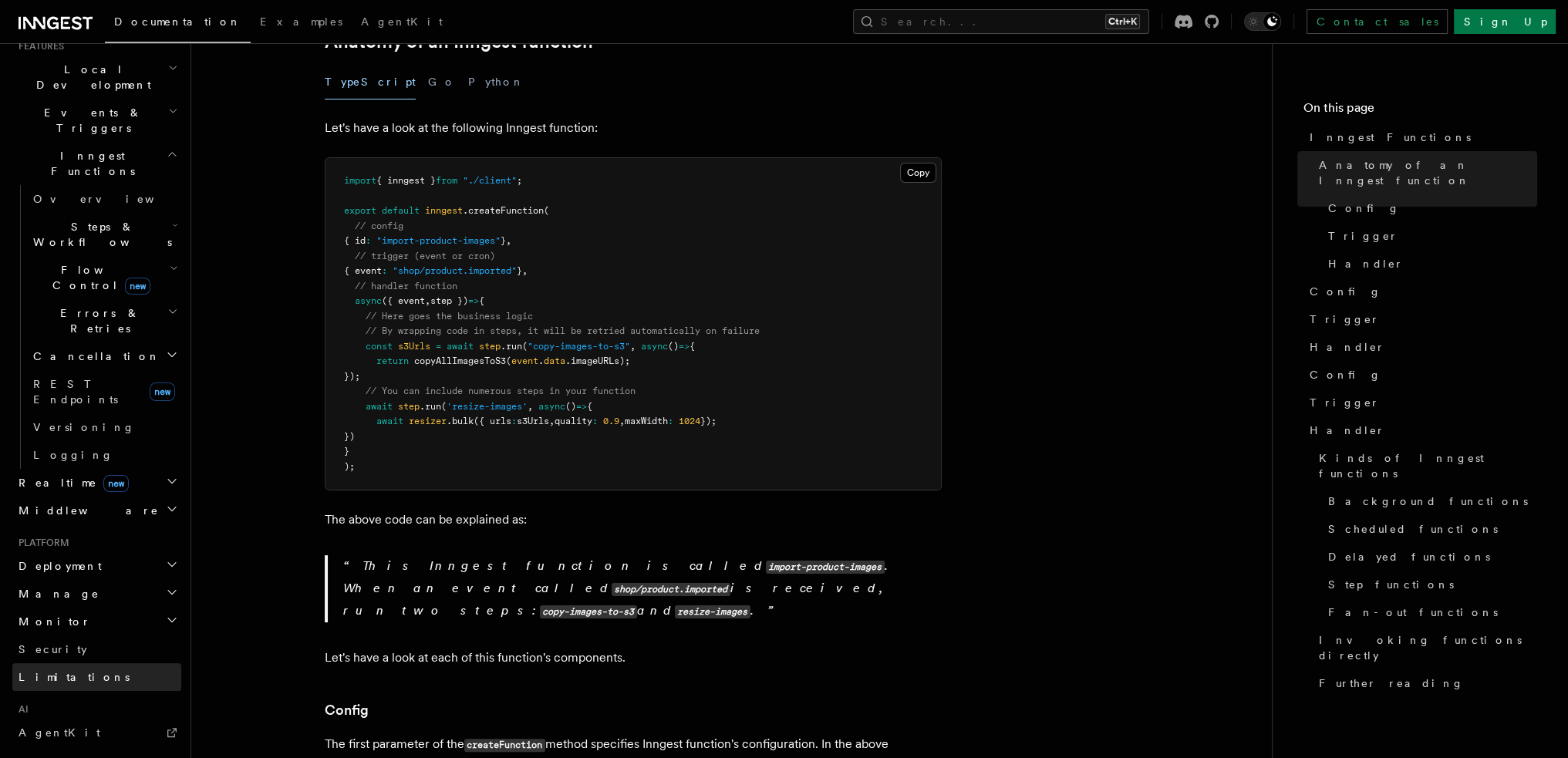
click at [86, 663] on link "Limitations" at bounding box center [97, 677] width 169 height 28
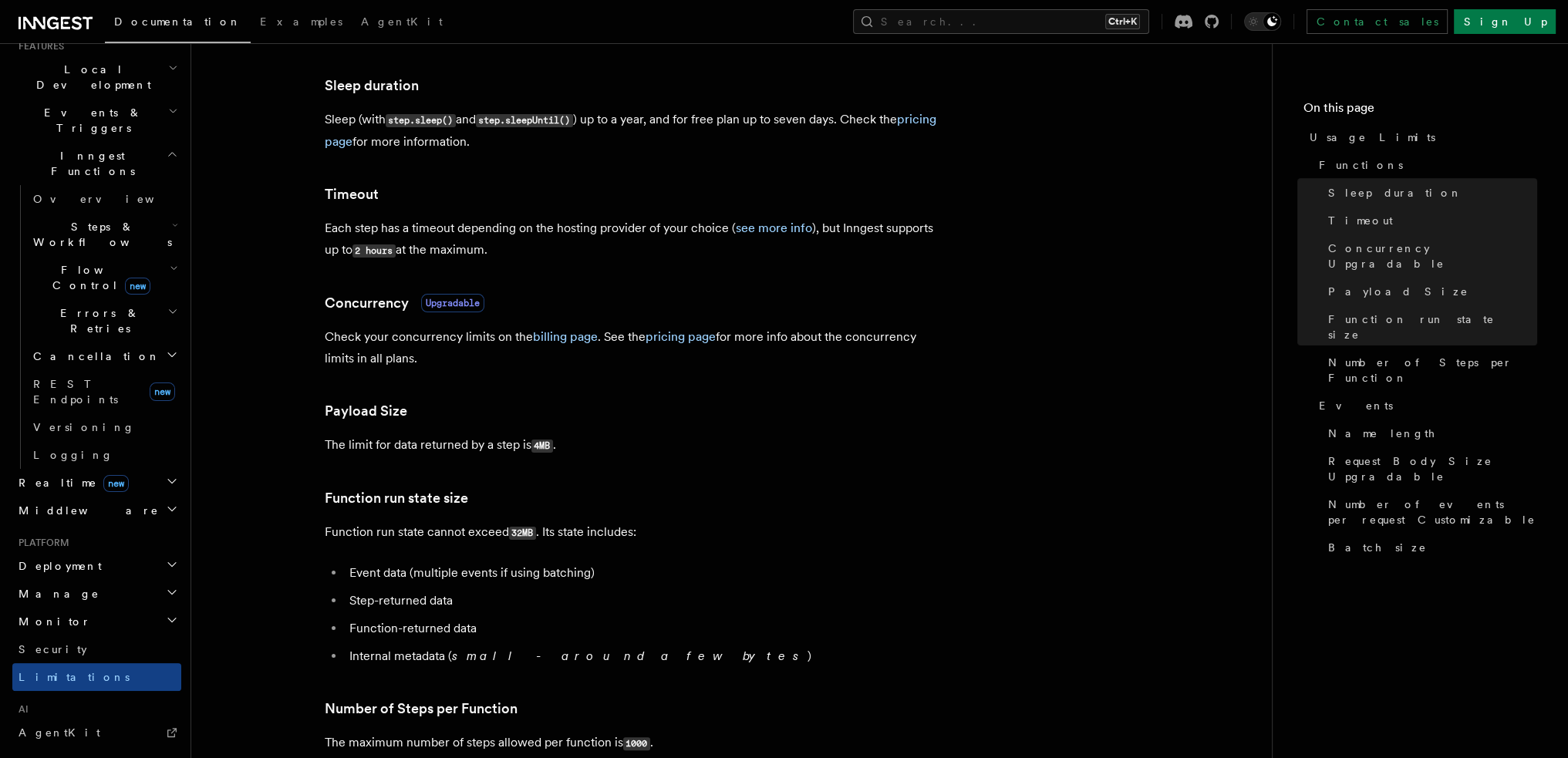
scroll to position [231, 0]
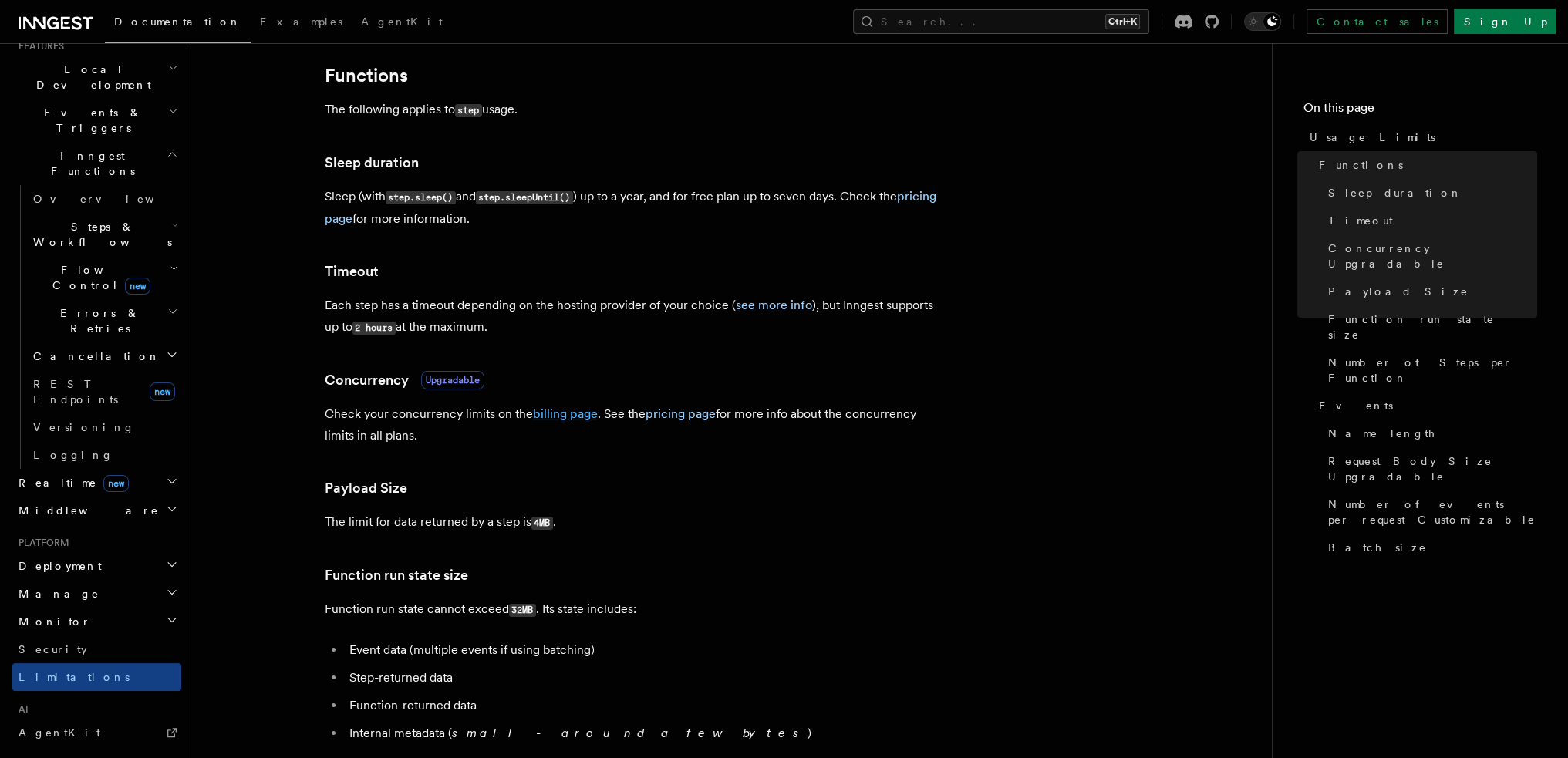
click at [578, 420] on link "billing page" at bounding box center [566, 414] width 65 height 15
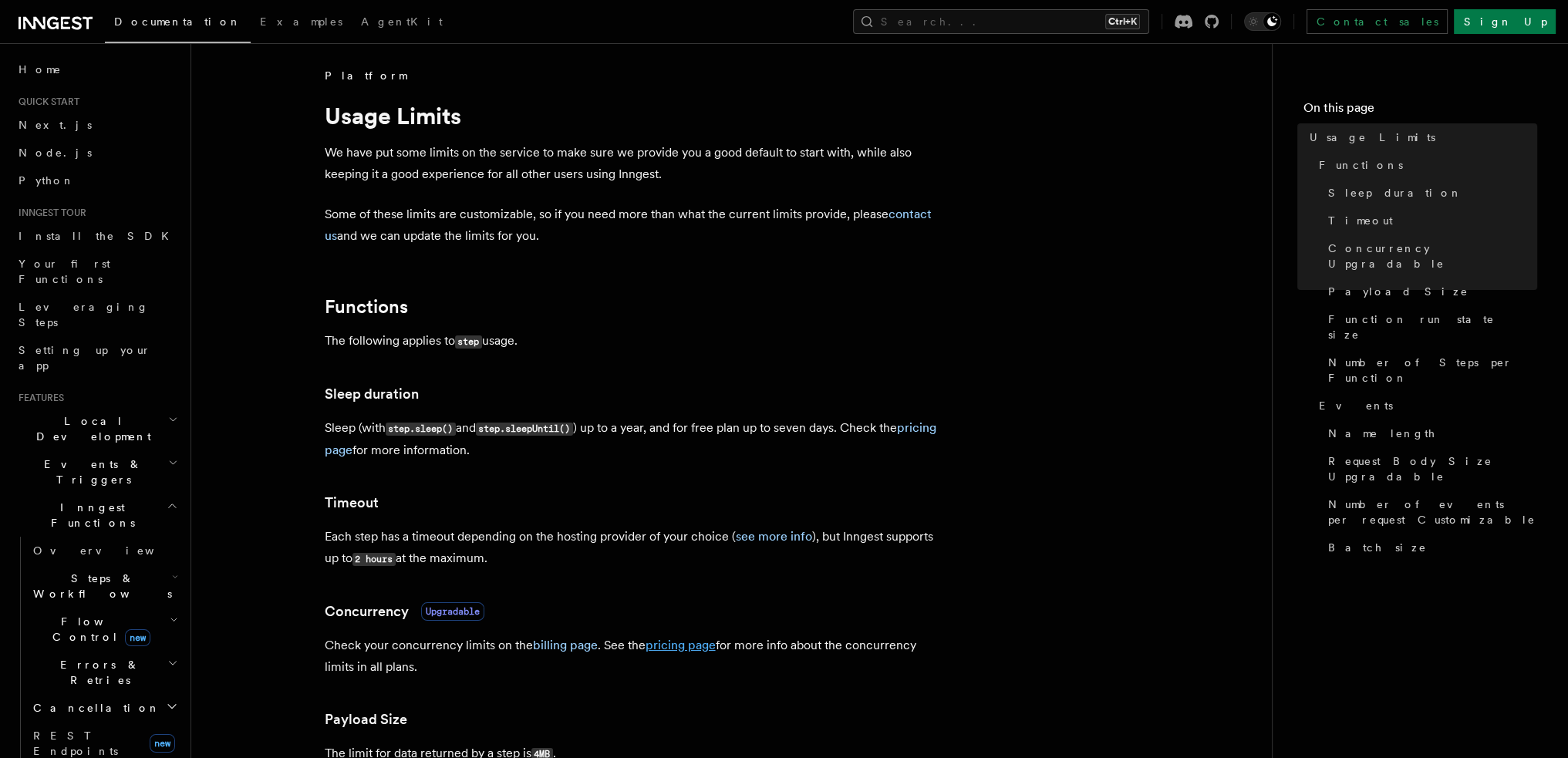
click at [666, 647] on link "pricing page" at bounding box center [680, 645] width 70 height 15
